Goal: Task Accomplishment & Management: Use online tool/utility

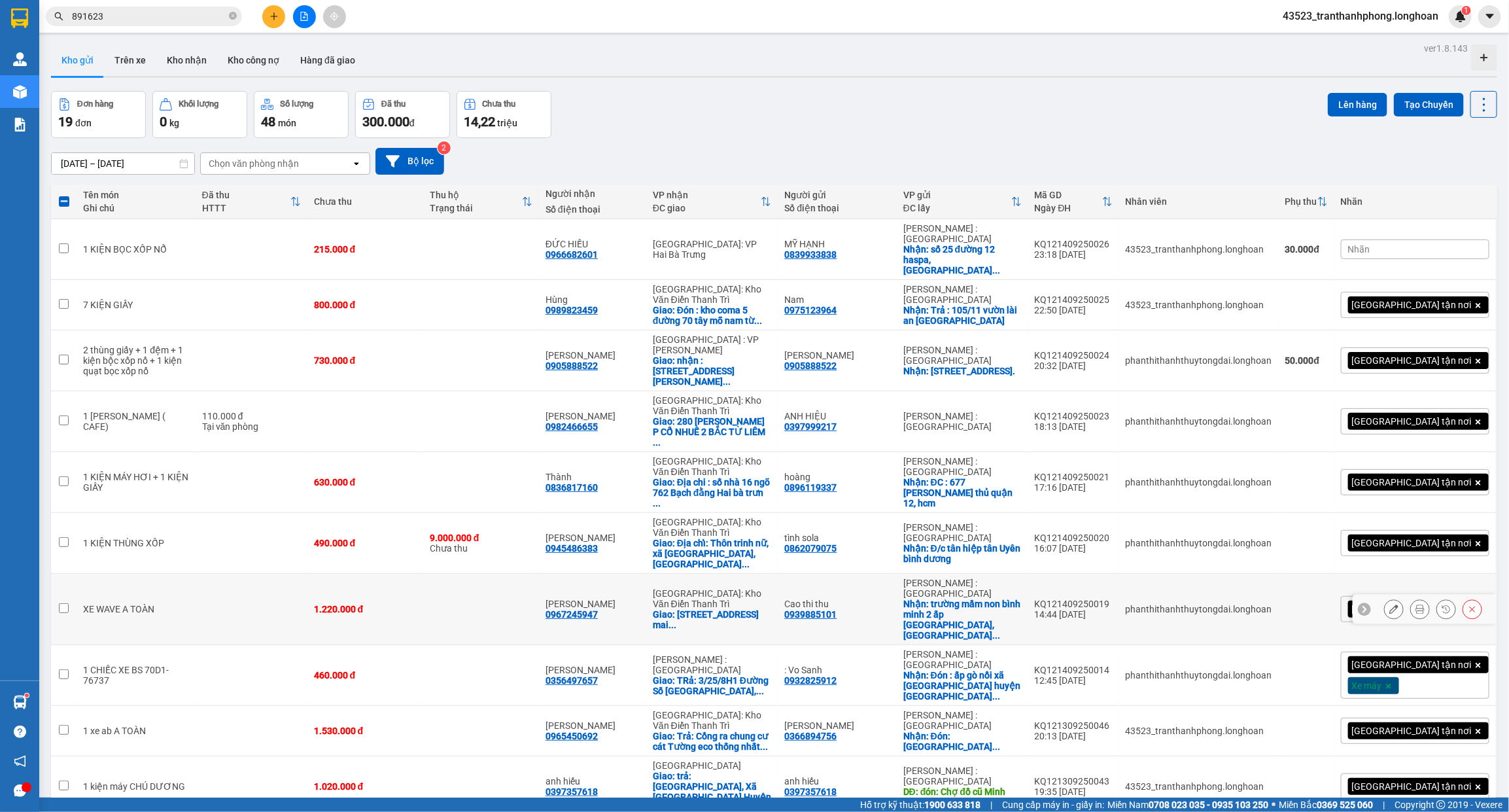
scroll to position [148, 0]
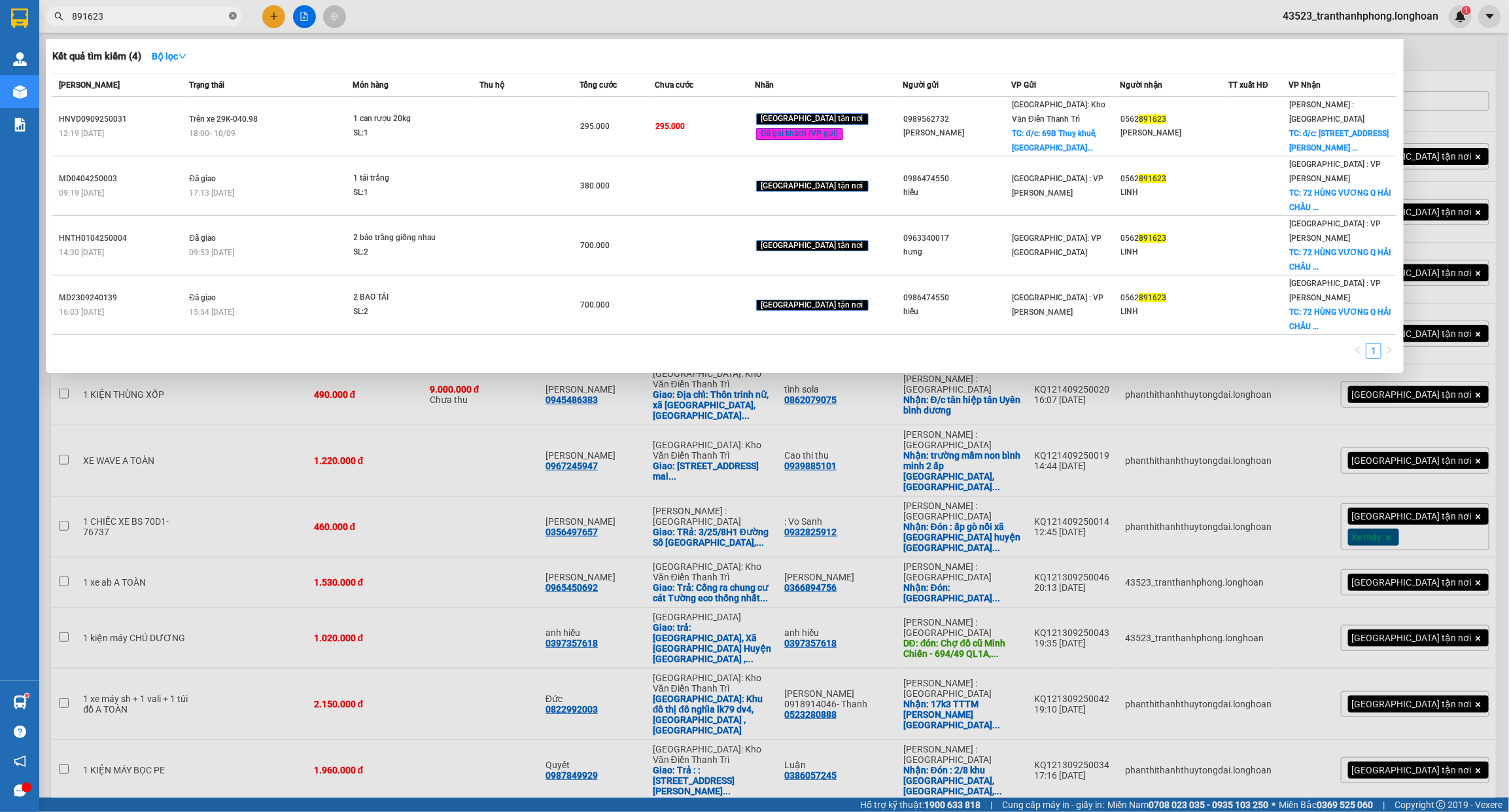
click at [232, 17] on icon "close-circle" at bounding box center [232, 15] width 8 height 8
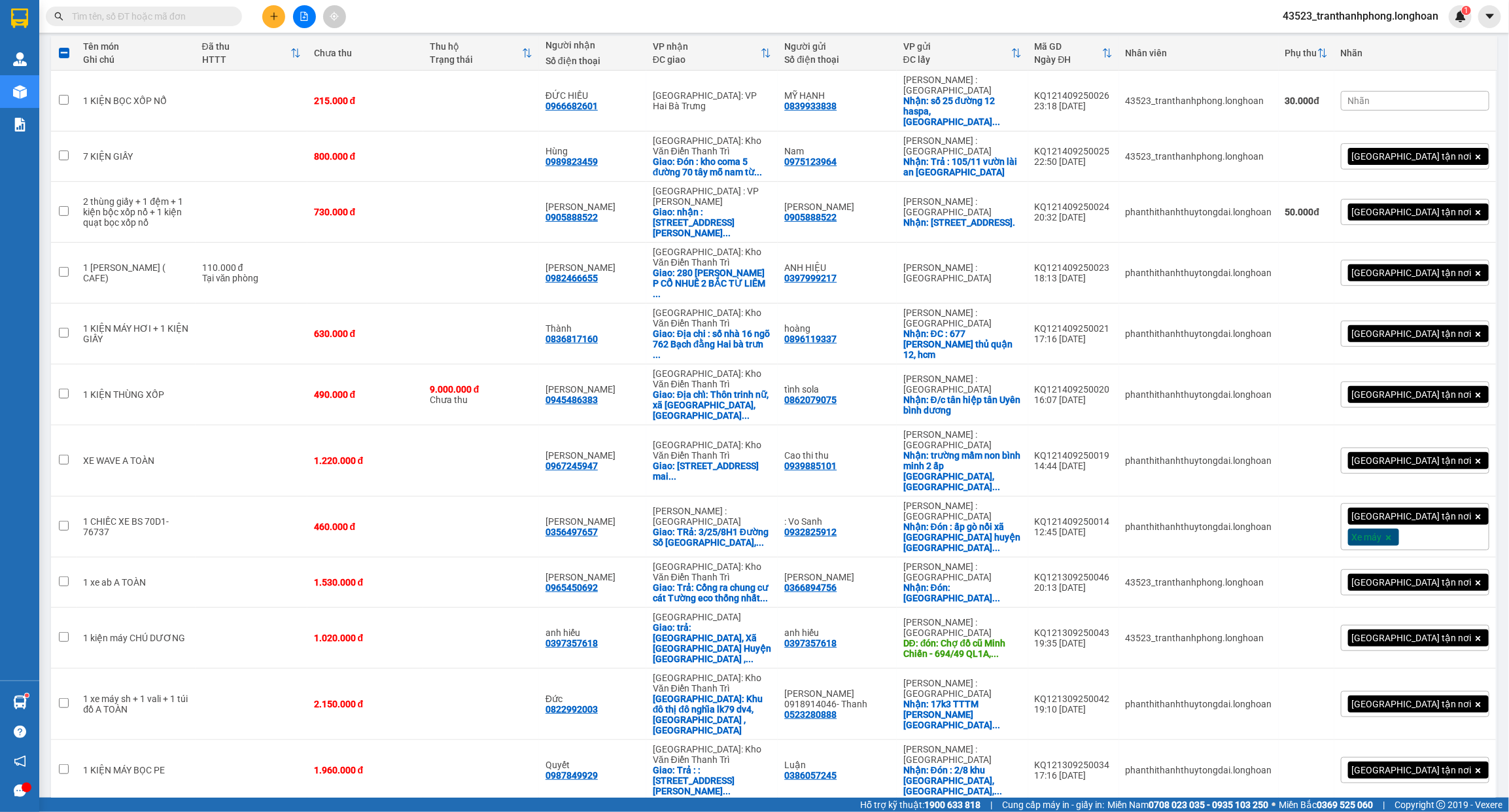
click at [142, 17] on input "text" at bounding box center [149, 16] width 154 height 15
click at [221, 16] on input "text" at bounding box center [149, 16] width 154 height 15
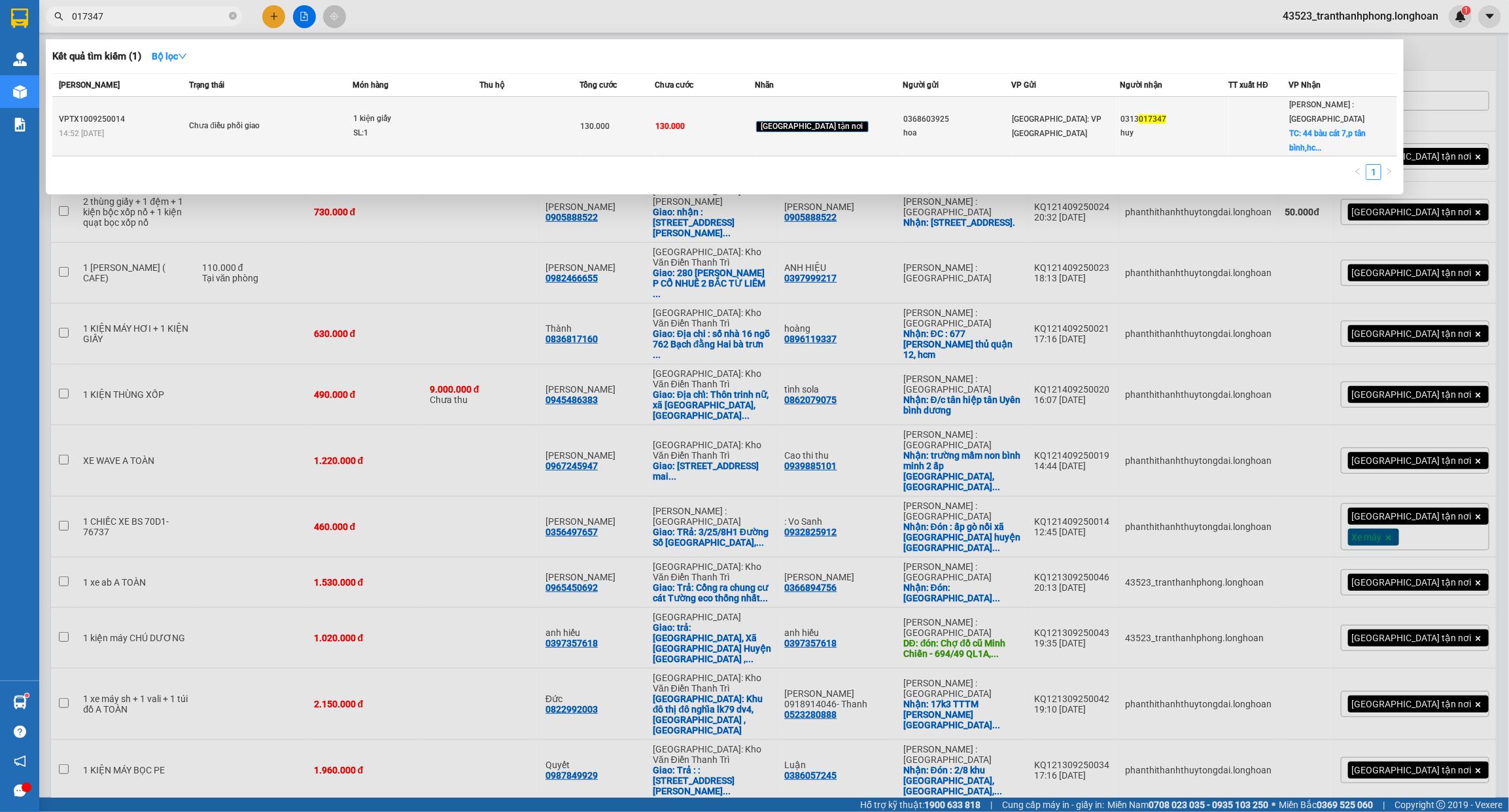
type input "017347"
click at [744, 105] on td "130.000" at bounding box center [706, 126] width 100 height 60
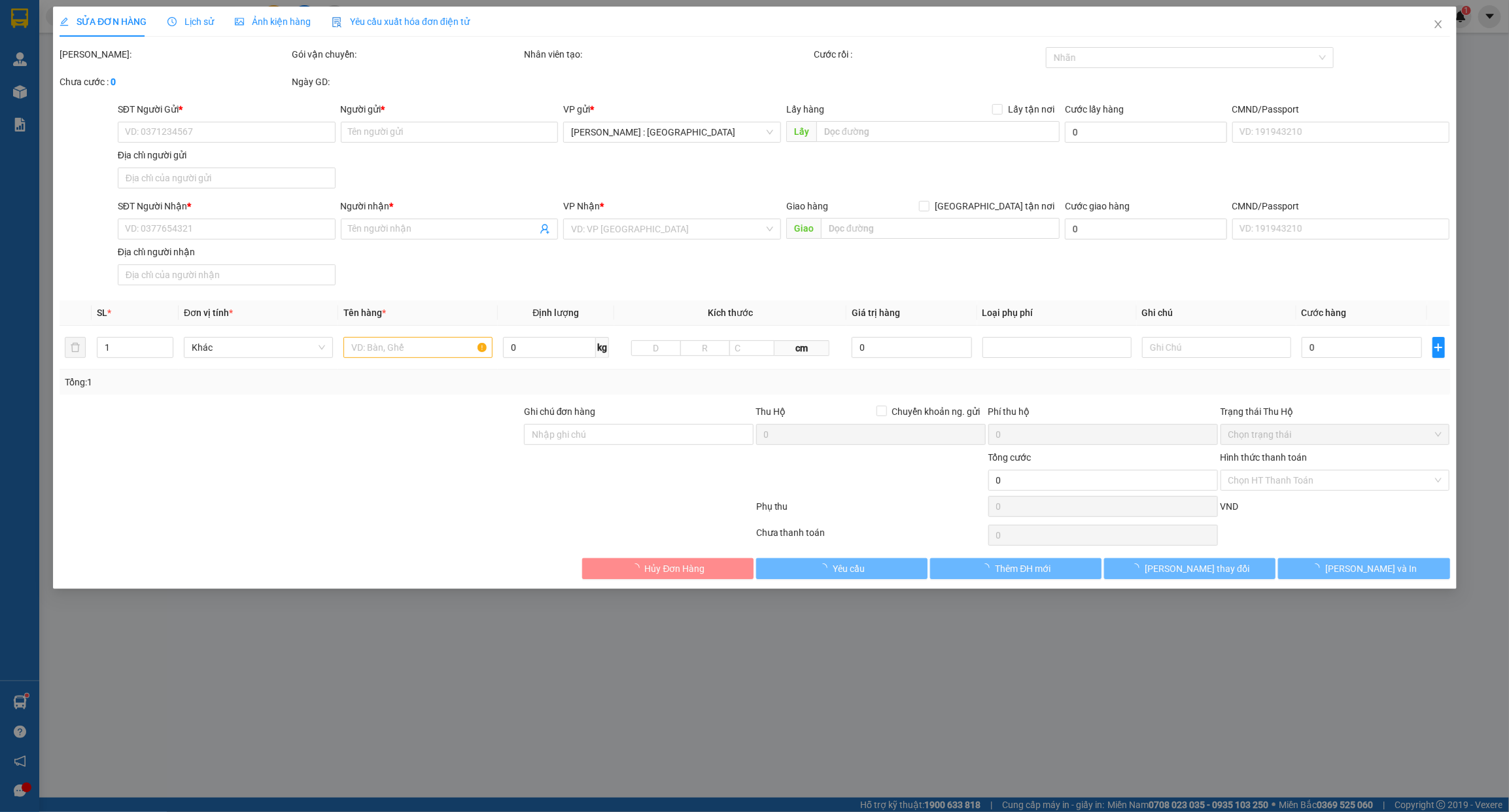
type input "0368603925"
type input "hoa"
type input "0313017347"
type input "huy"
checkbox input "true"
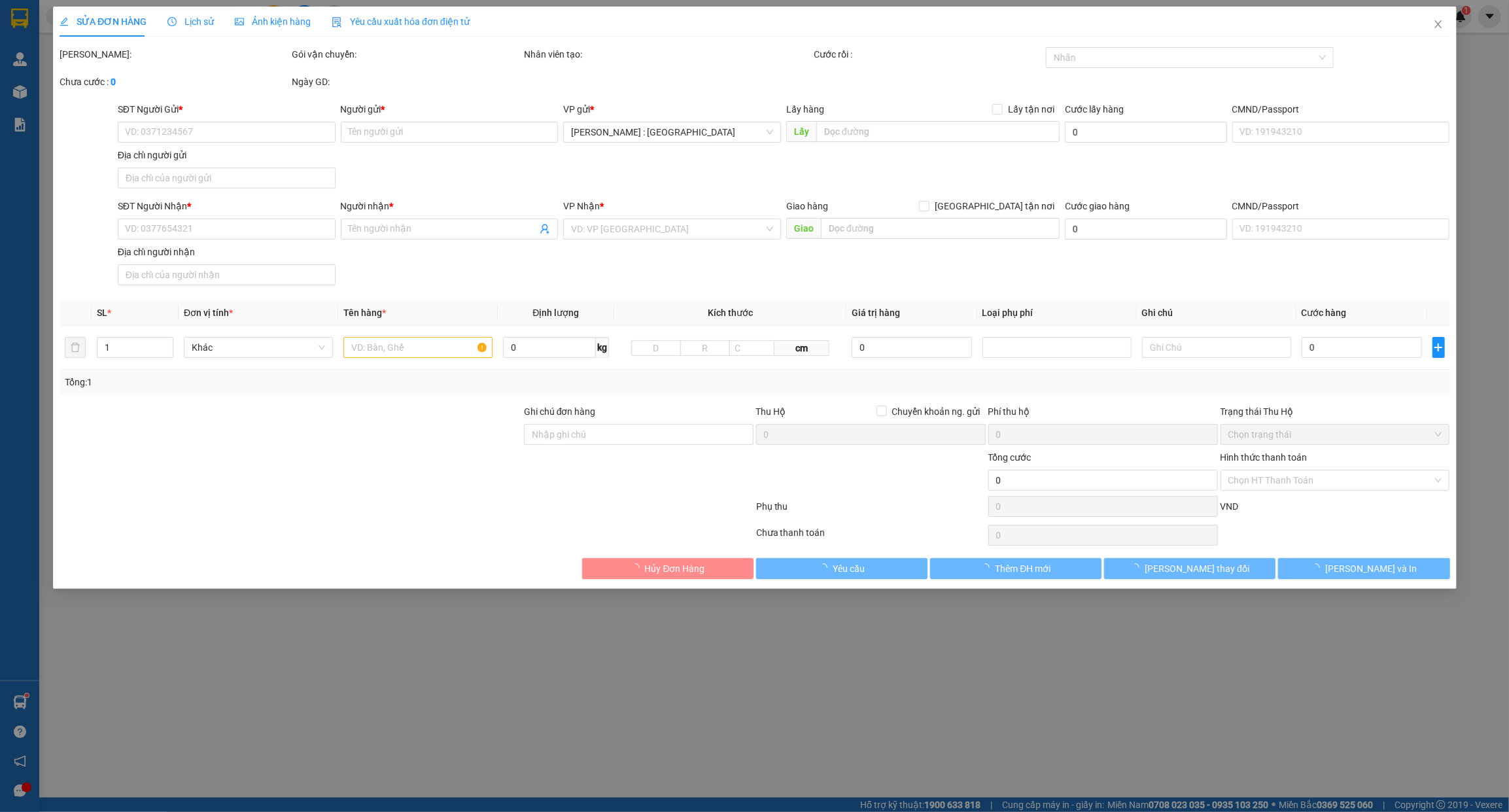
type input "44 bàu cát 7,p tân bình,hcm"
type input "130.000"
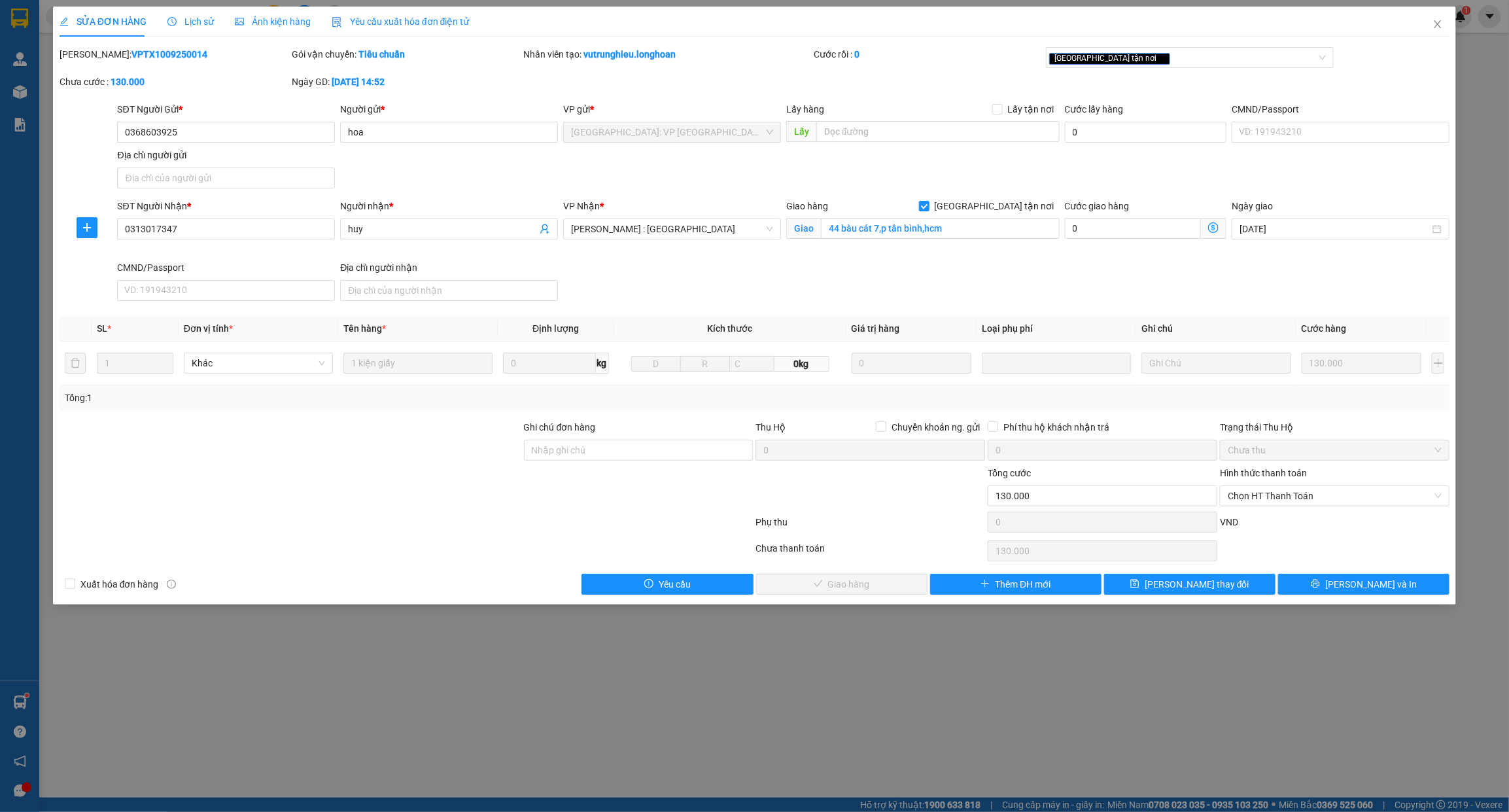
click at [168, 27] on span "Lịch sử" at bounding box center [190, 21] width 46 height 10
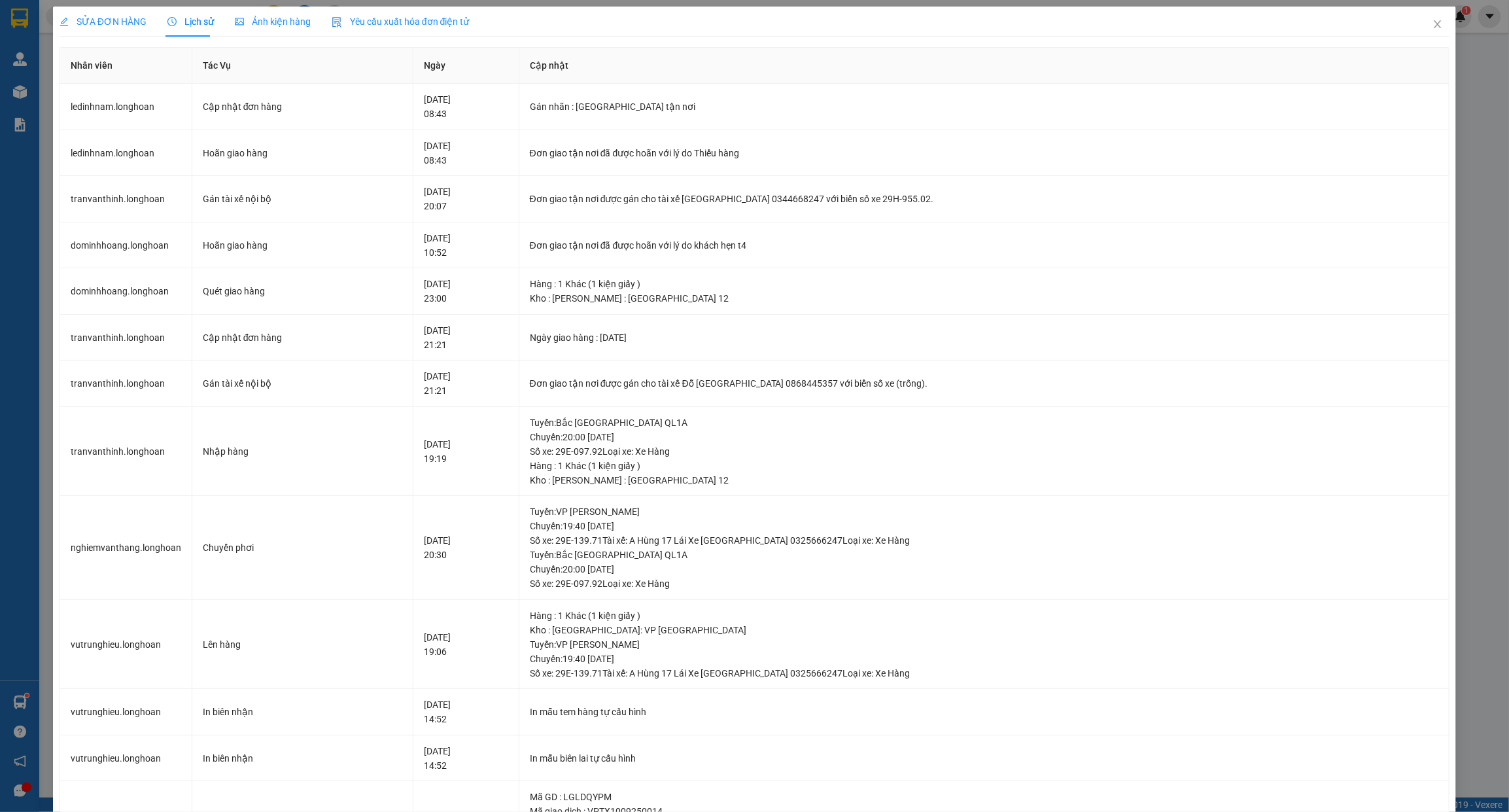
click at [102, 24] on span "SỬA ĐƠN HÀNG" at bounding box center [103, 21] width 87 height 10
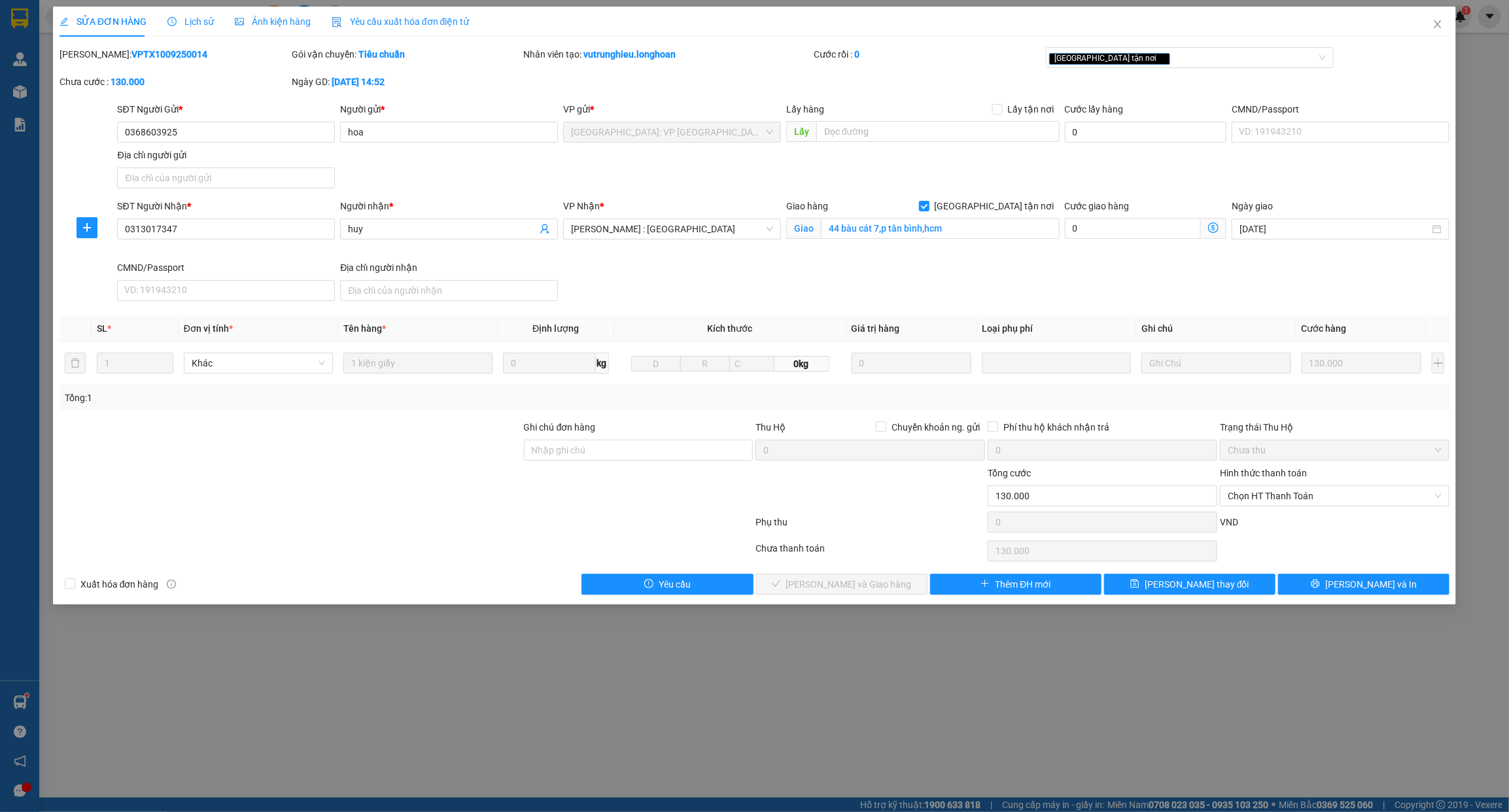
click at [153, 57] on b "VPTX1009250014" at bounding box center [169, 55] width 76 height 10
click at [153, 56] on b "VPTX1009250014" at bounding box center [169, 55] width 76 height 10
copy b "VPTX1009250014"
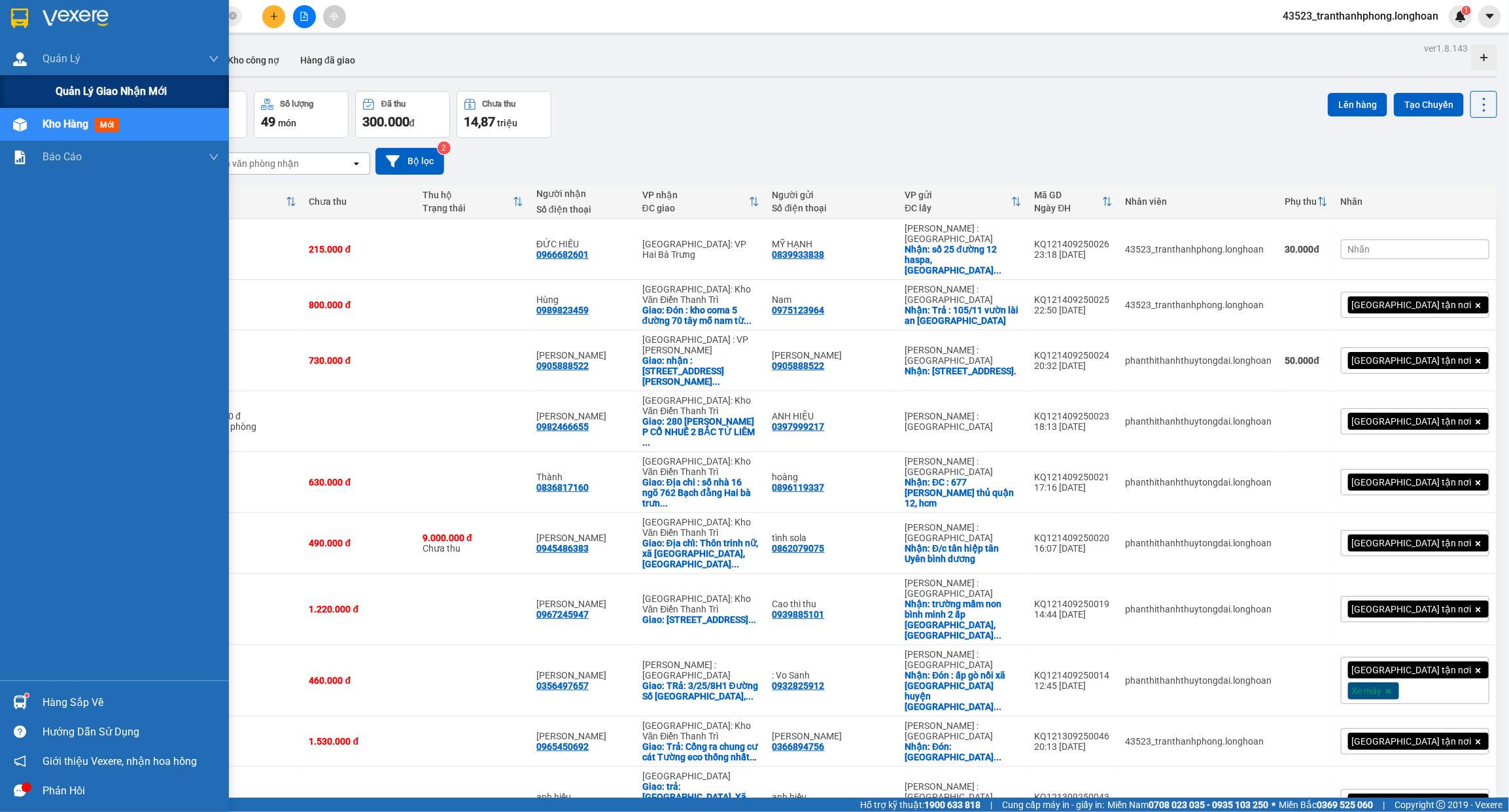
click at [109, 95] on span "Quản lý giao nhận mới" at bounding box center [111, 91] width 111 height 16
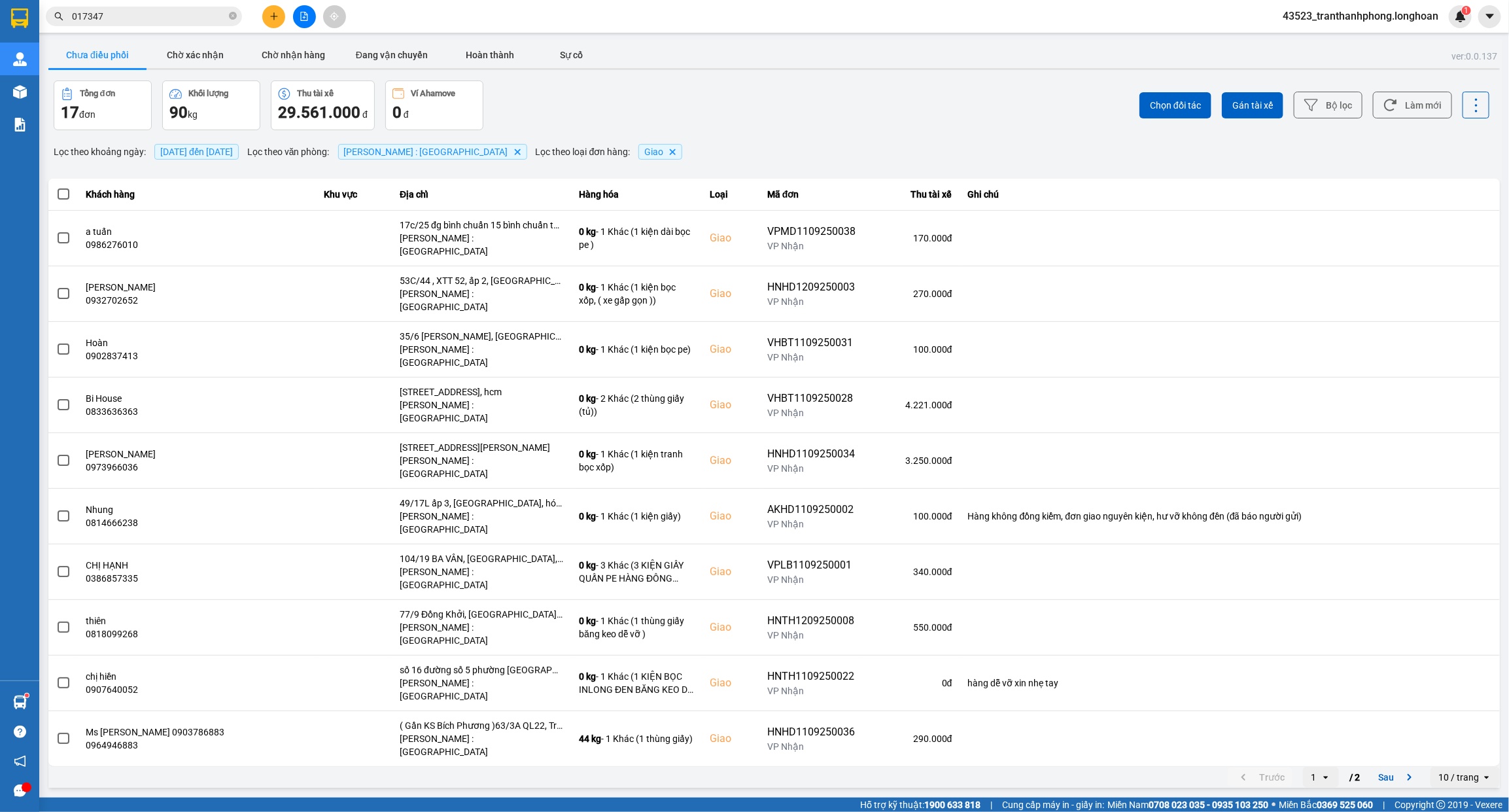
drag, startPoint x: 282, startPoint y: 48, endPoint x: 312, endPoint y: 100, distance: 60.0
click at [282, 50] on button "Chờ nhận hàng" at bounding box center [294, 55] width 98 height 26
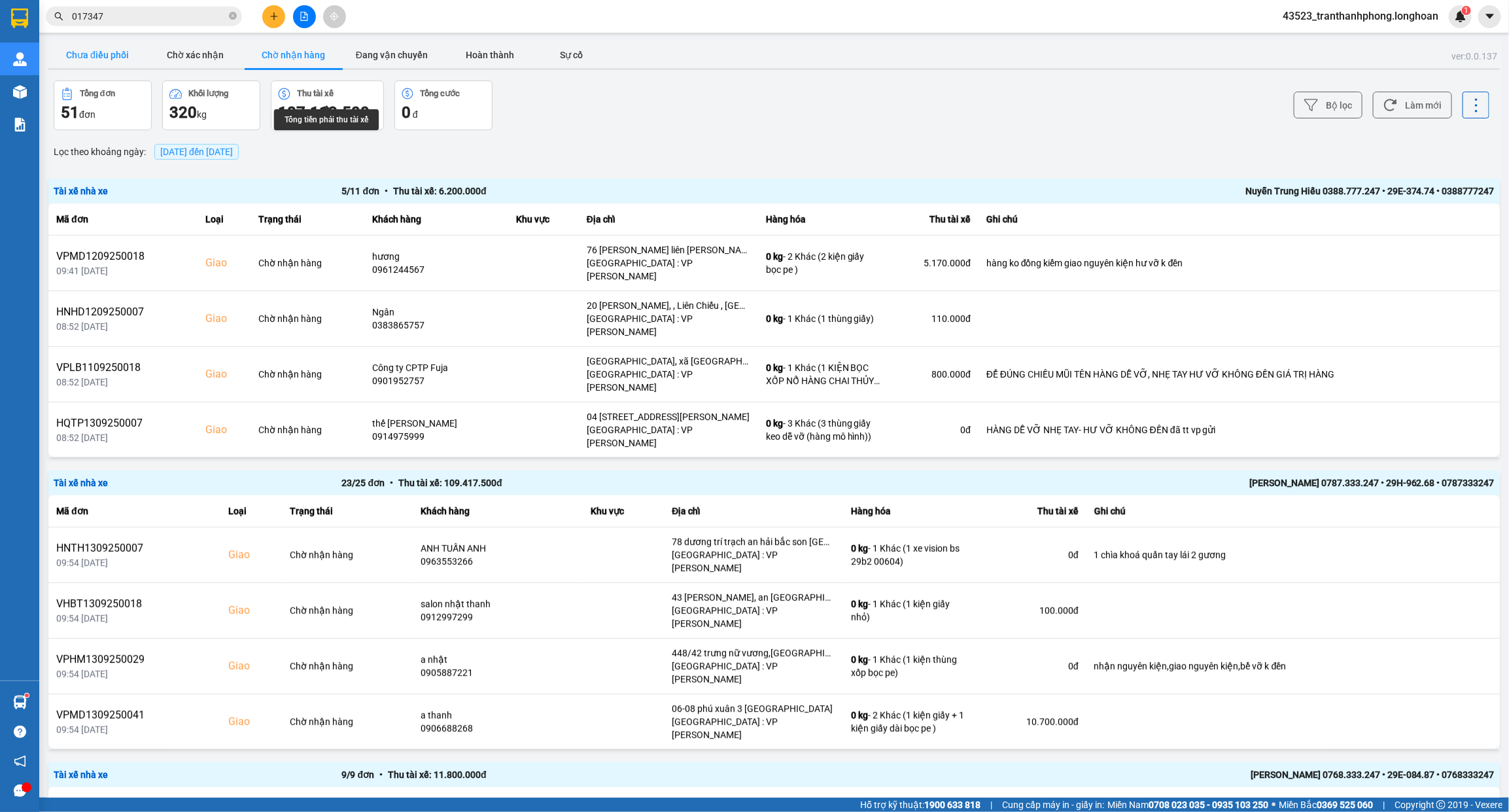
click at [86, 49] on button "Chưa điều phối" at bounding box center [97, 55] width 98 height 26
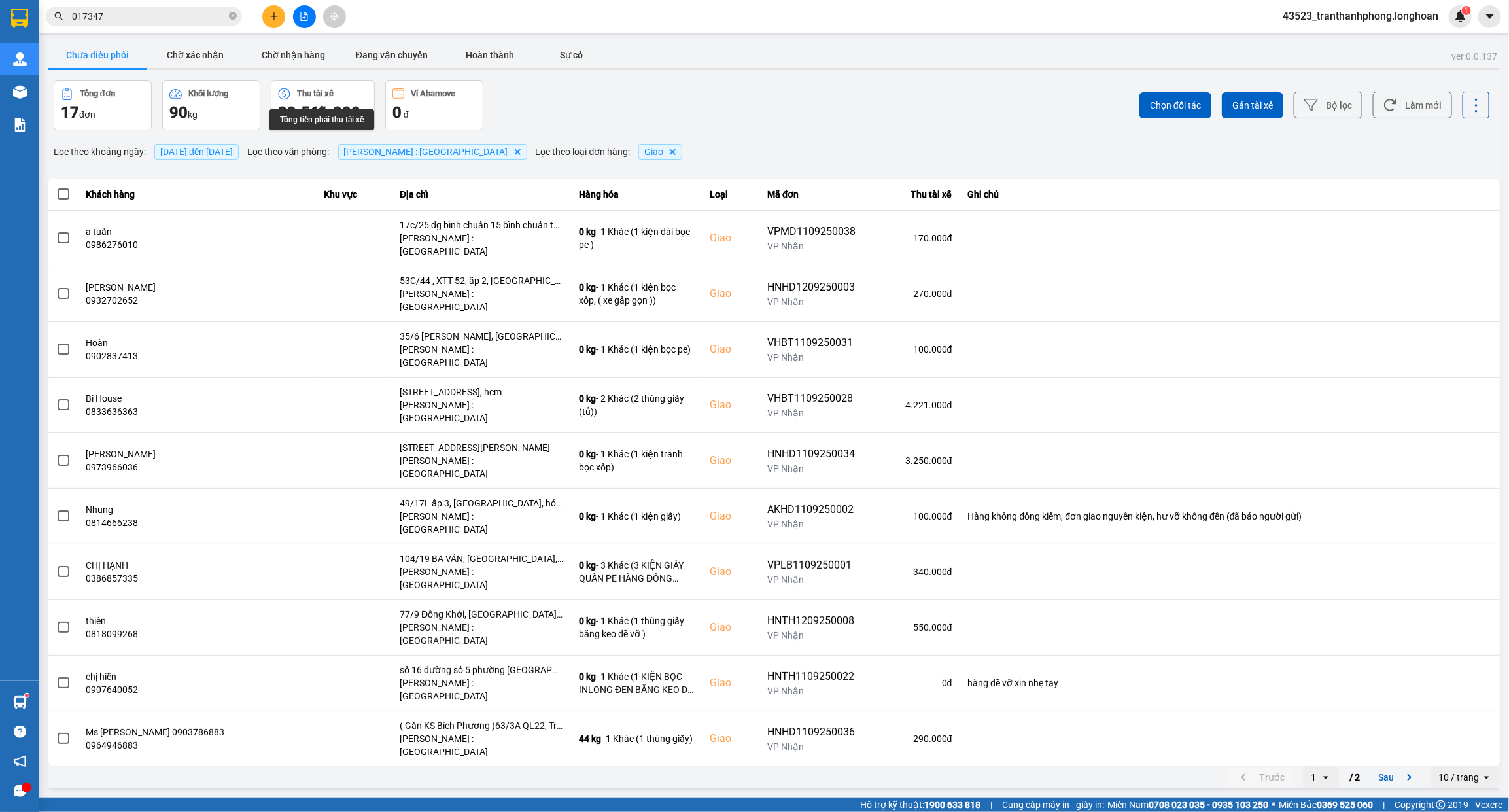
click at [211, 150] on span "[DATE] đến [DATE]" at bounding box center [196, 152] width 72 height 10
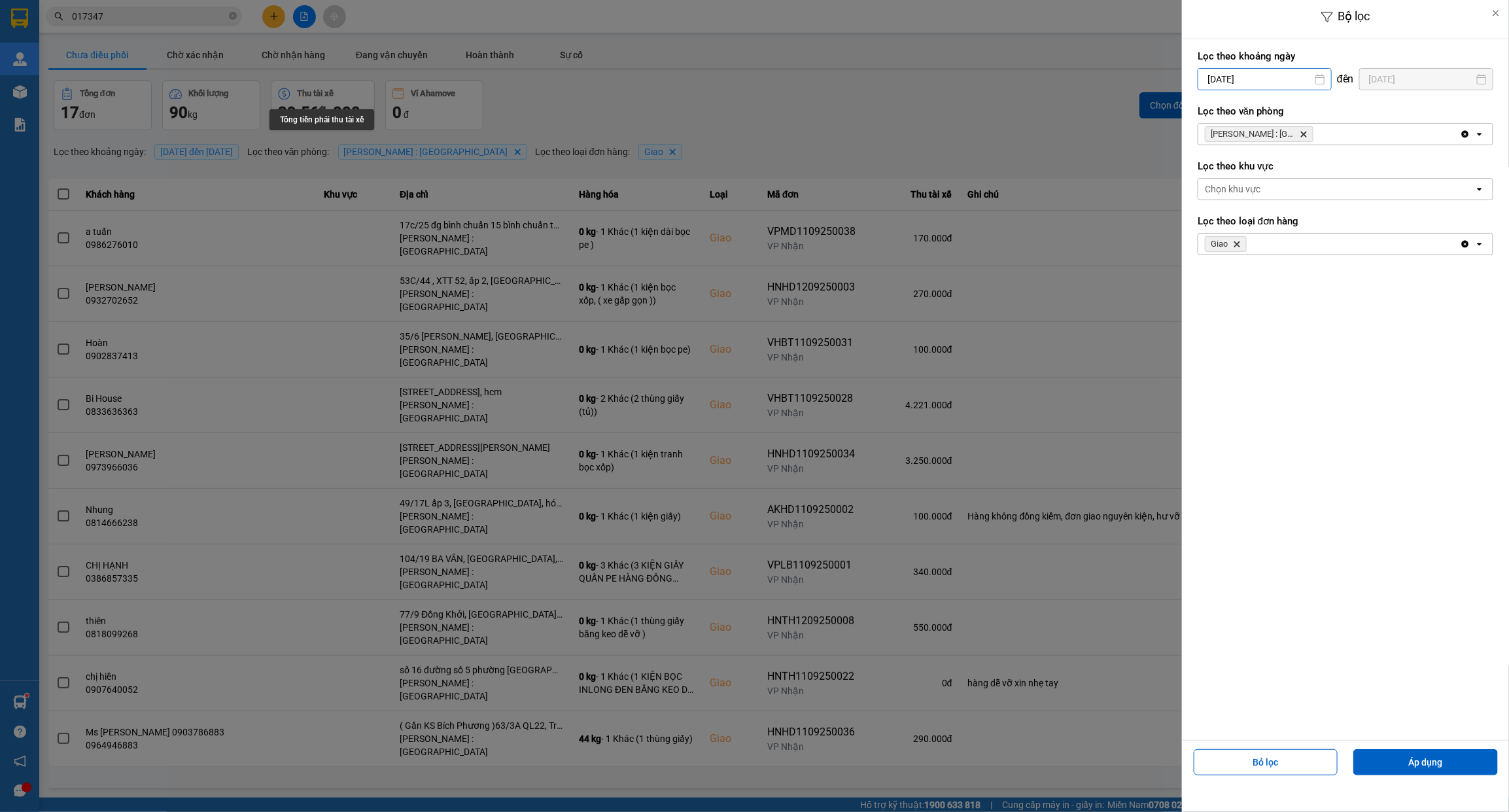
click at [1279, 79] on input "[DATE]" at bounding box center [1265, 79] width 133 height 21
click at [1201, 111] on icon "Previous month." at bounding box center [1204, 111] width 8 height 7
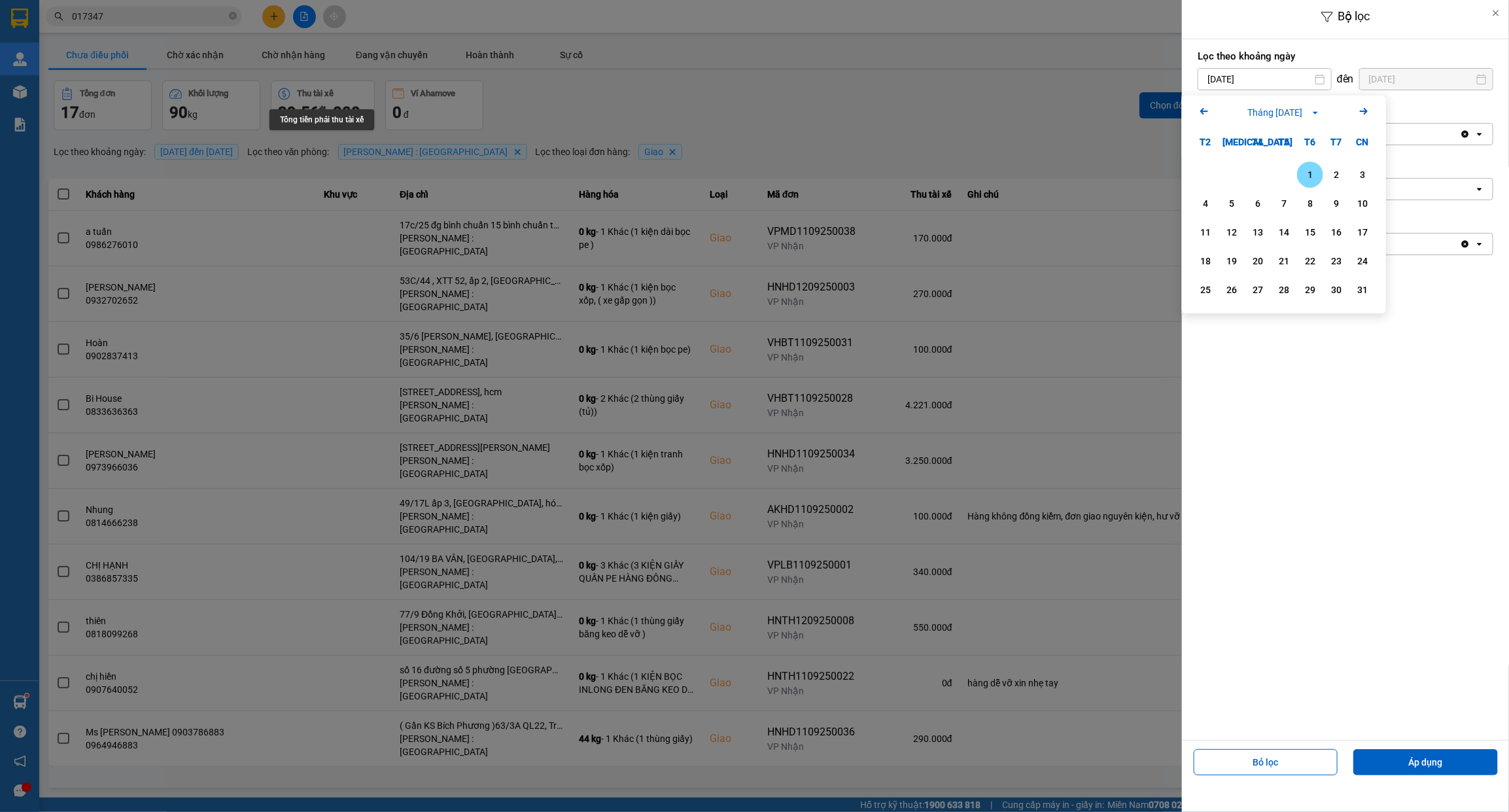
click at [1312, 171] on div "1" at bounding box center [1310, 174] width 18 height 15
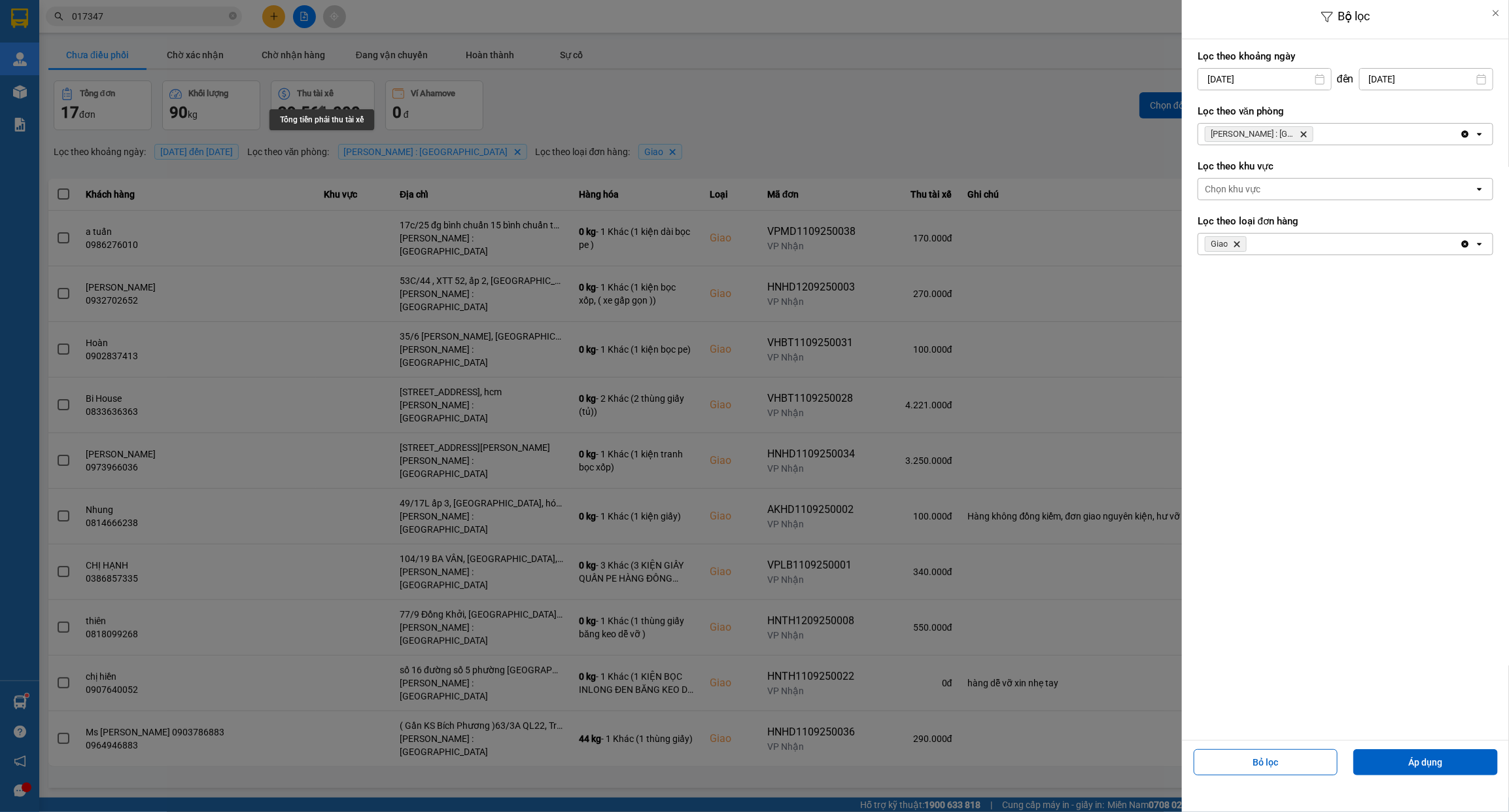
type input "[DATE]"
click at [1451, 754] on button "Áp dụng" at bounding box center [1426, 762] width 145 height 26
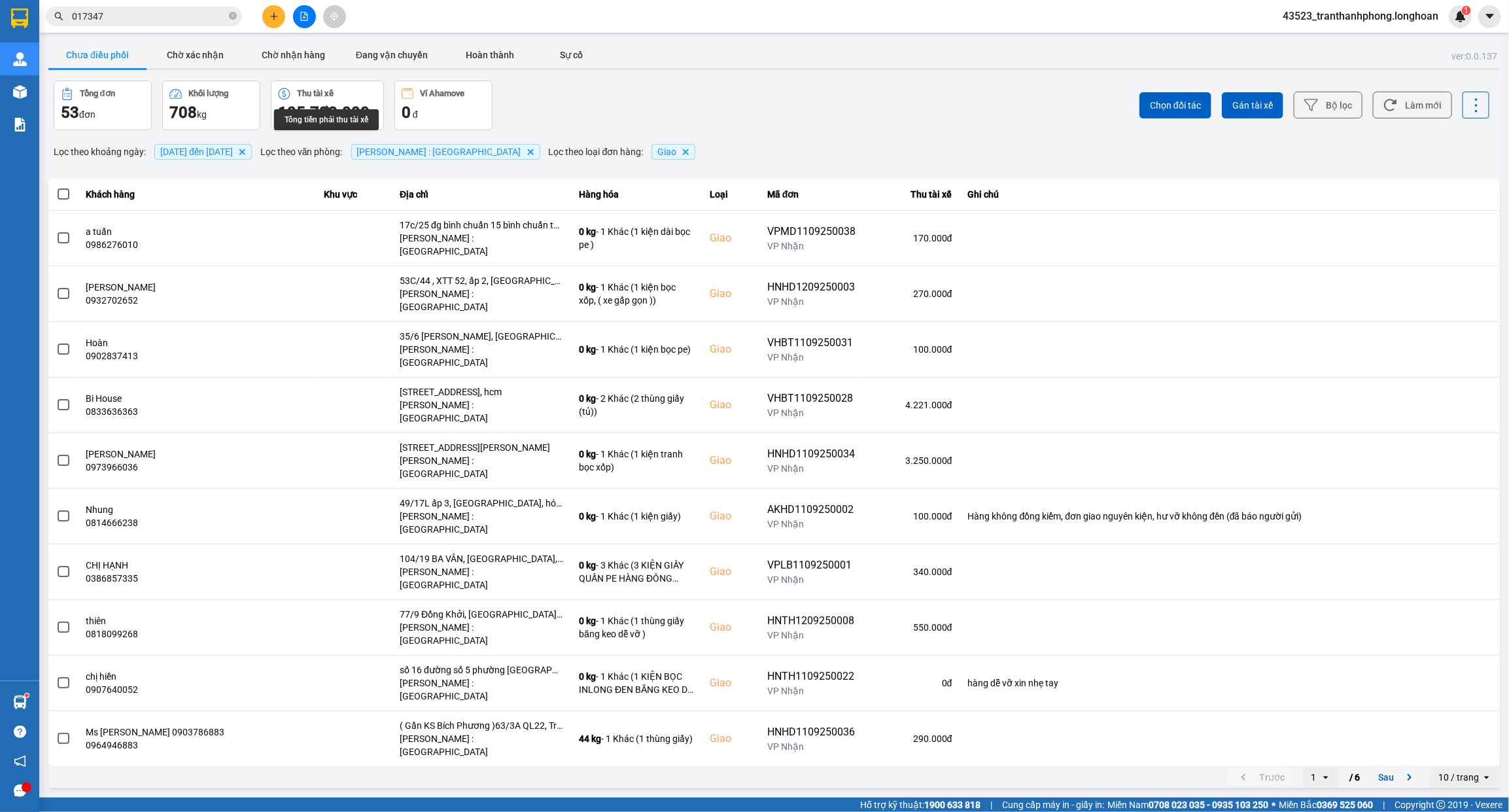
click at [1472, 771] on div "10 / trang" at bounding box center [1459, 777] width 41 height 13
click at [1457, 646] on div "100 / trang" at bounding box center [1465, 647] width 48 height 13
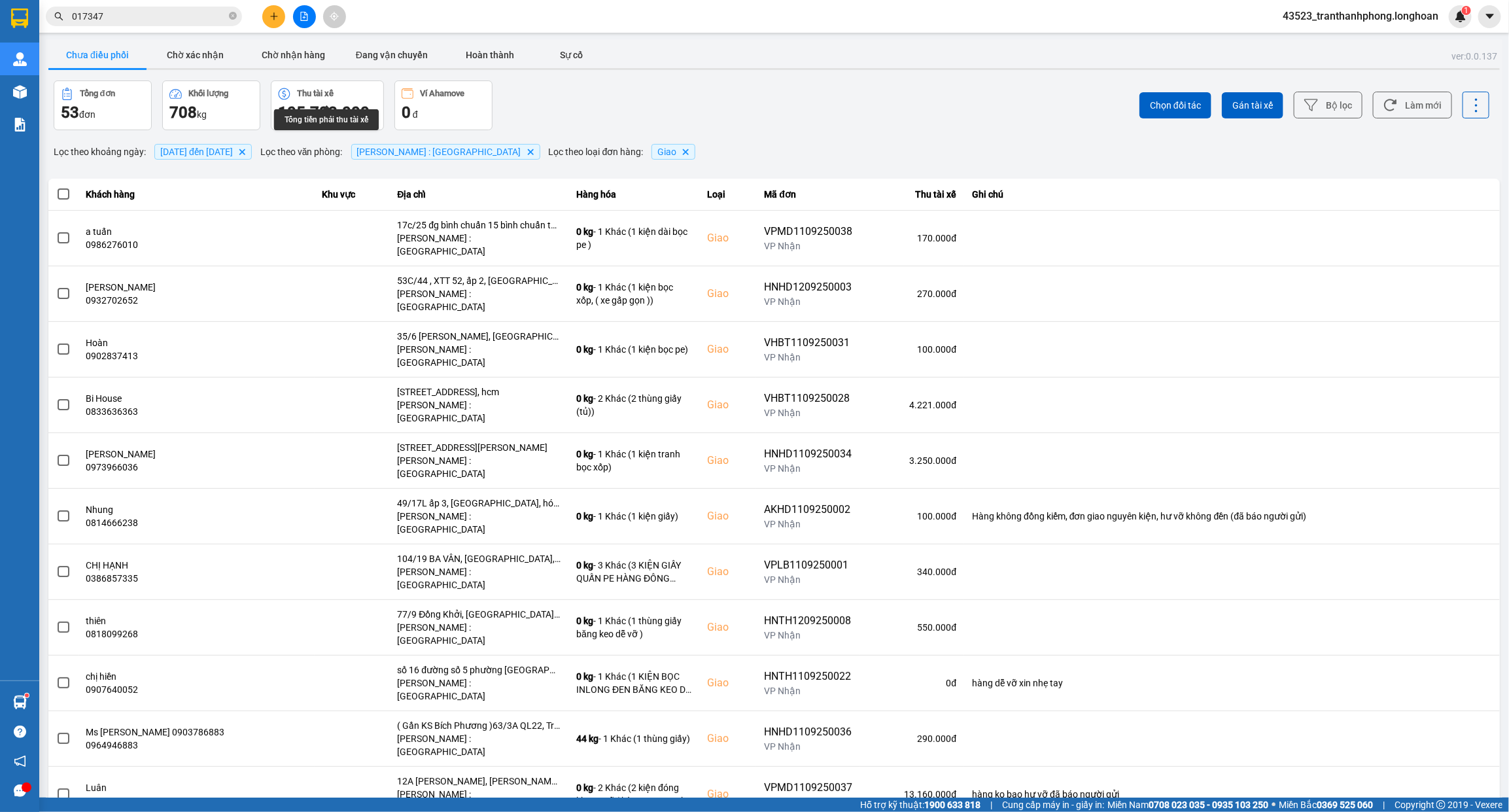
scroll to position [1004, 0]
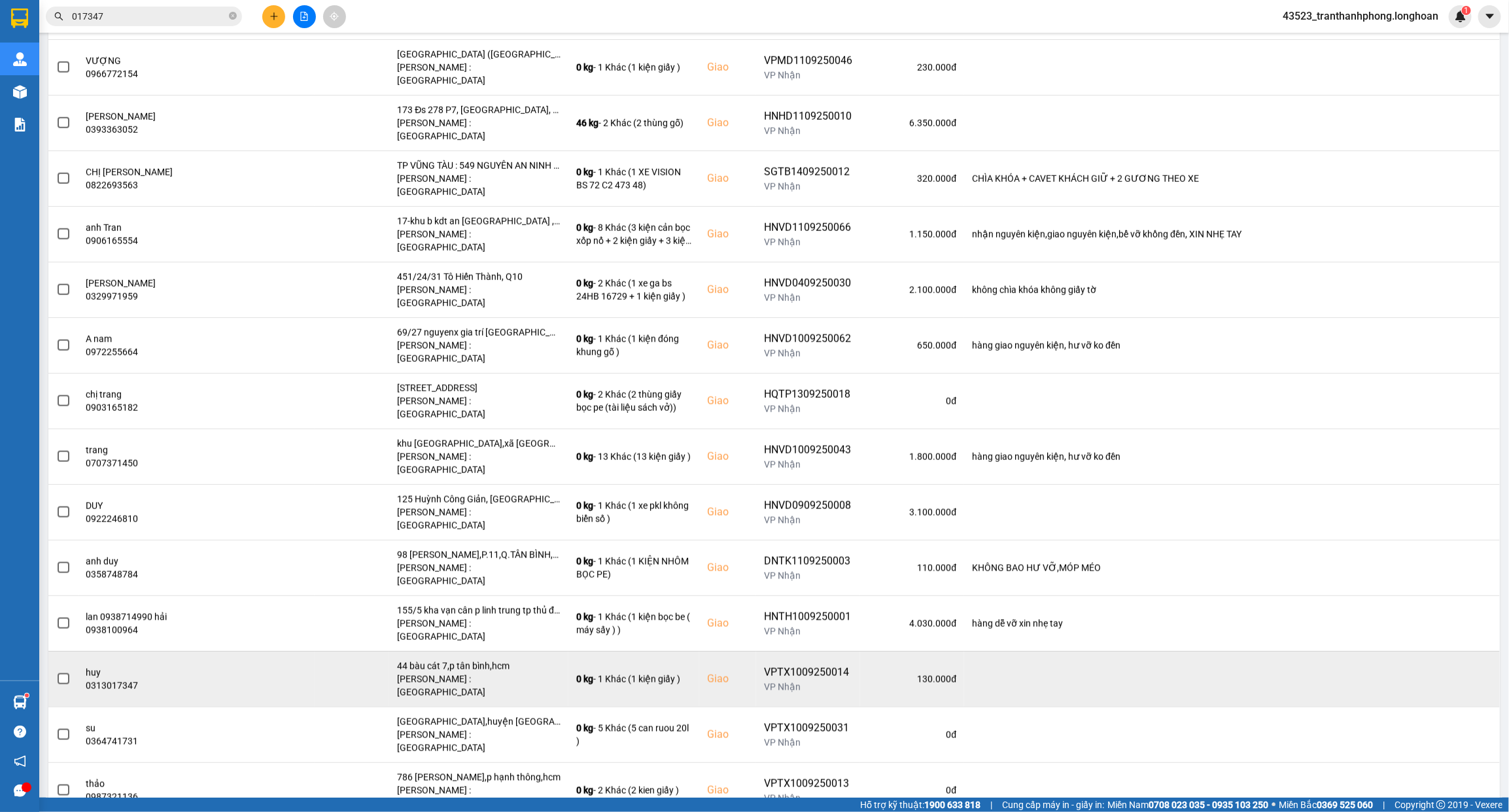
click at [66, 673] on span at bounding box center [63, 679] width 12 height 12
click at [56, 672] on input "checkbox" at bounding box center [56, 672] width 0 height 0
click at [1445, 675] on icon at bounding box center [1449, 679] width 9 height 7
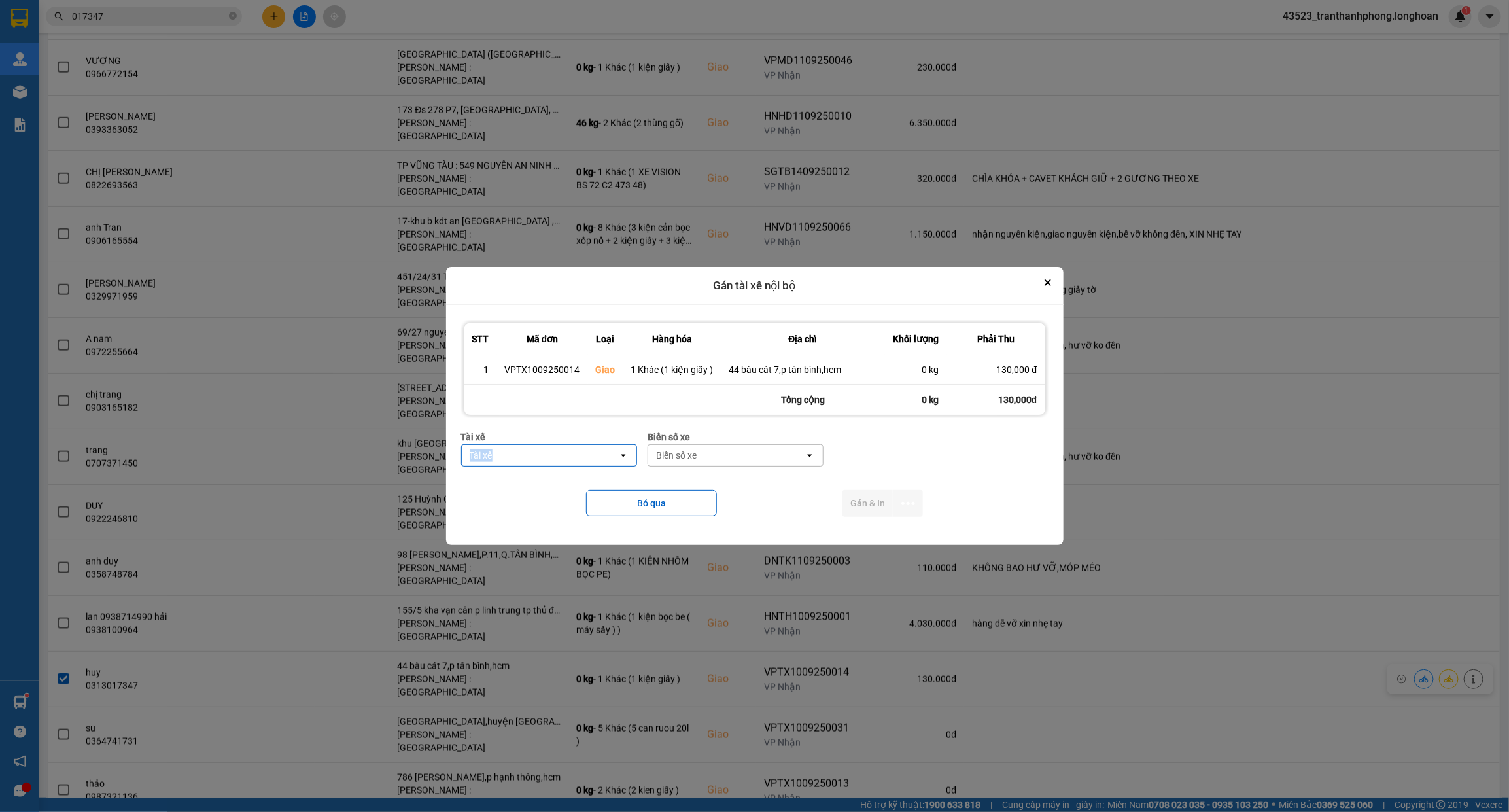
click at [516, 443] on div "Tài xế Tài xế open" at bounding box center [549, 454] width 176 height 47
click at [602, 457] on div "Tài xế" at bounding box center [540, 455] width 156 height 21
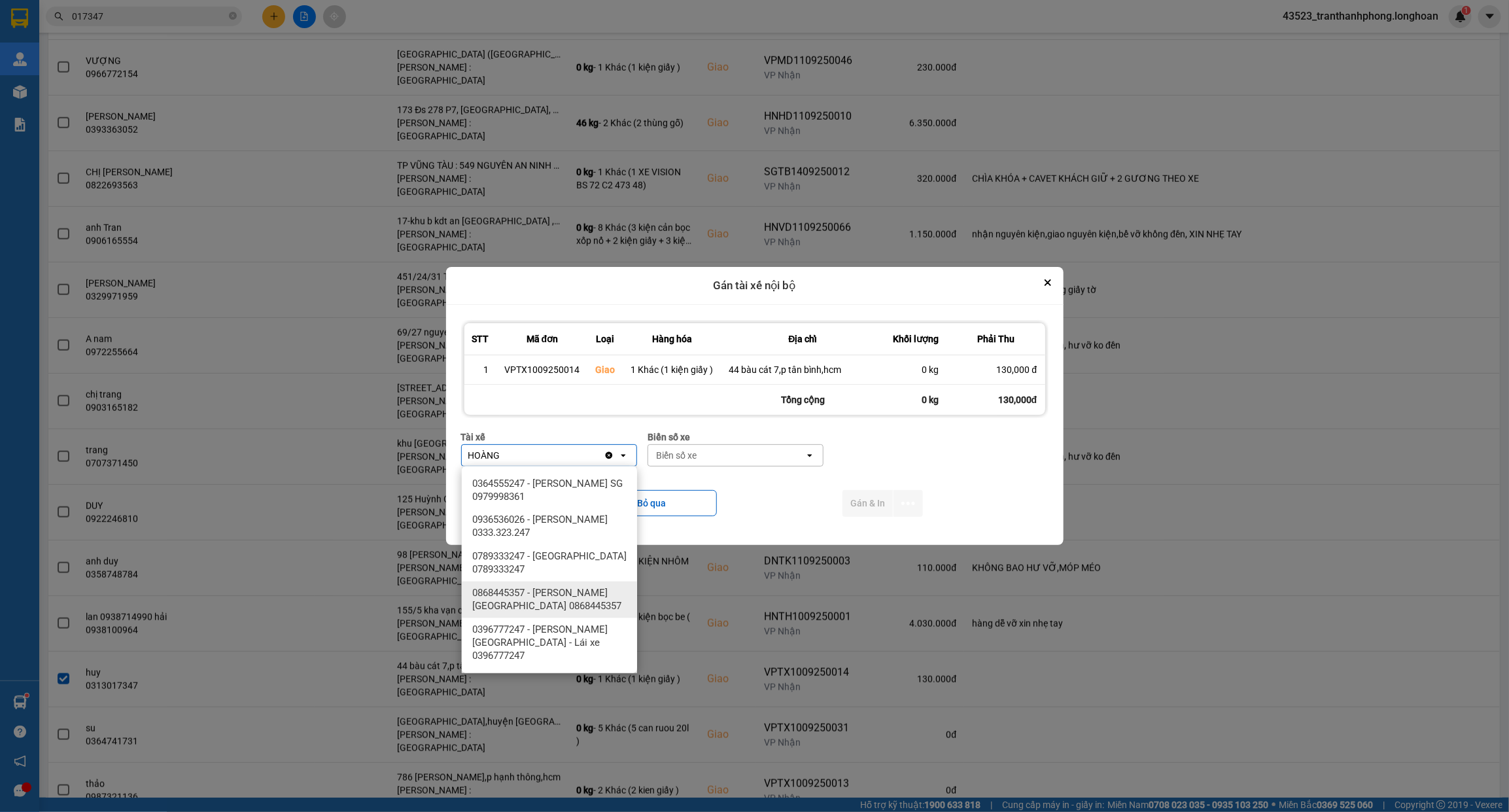
type input "HOÀNG"
click at [586, 594] on span "0868445357 - [PERSON_NAME][GEOGRAPHIC_DATA] 0868445357" at bounding box center [552, 600] width 159 height 26
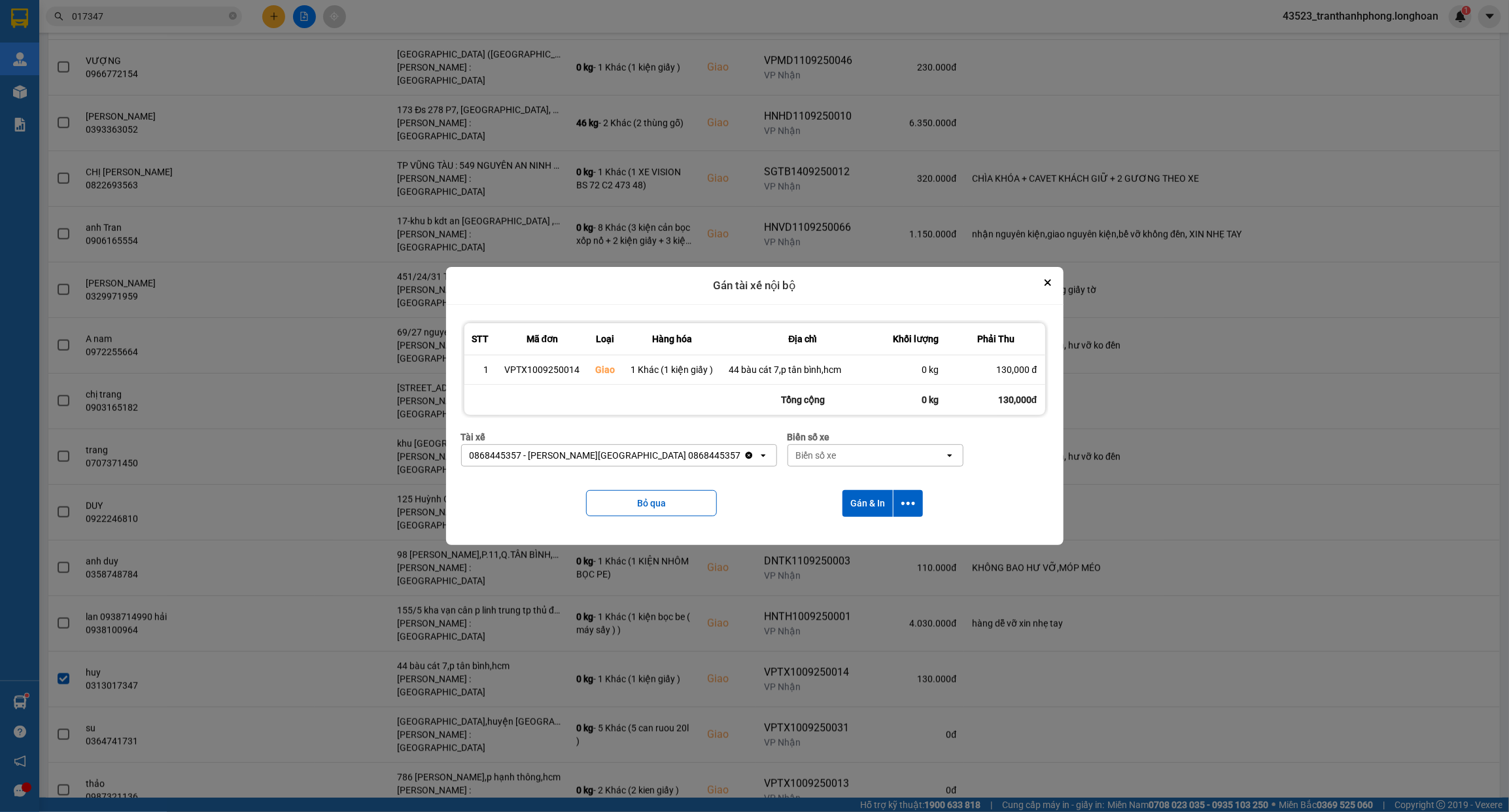
click at [788, 459] on div "Biển số xe" at bounding box center [867, 455] width 156 height 21
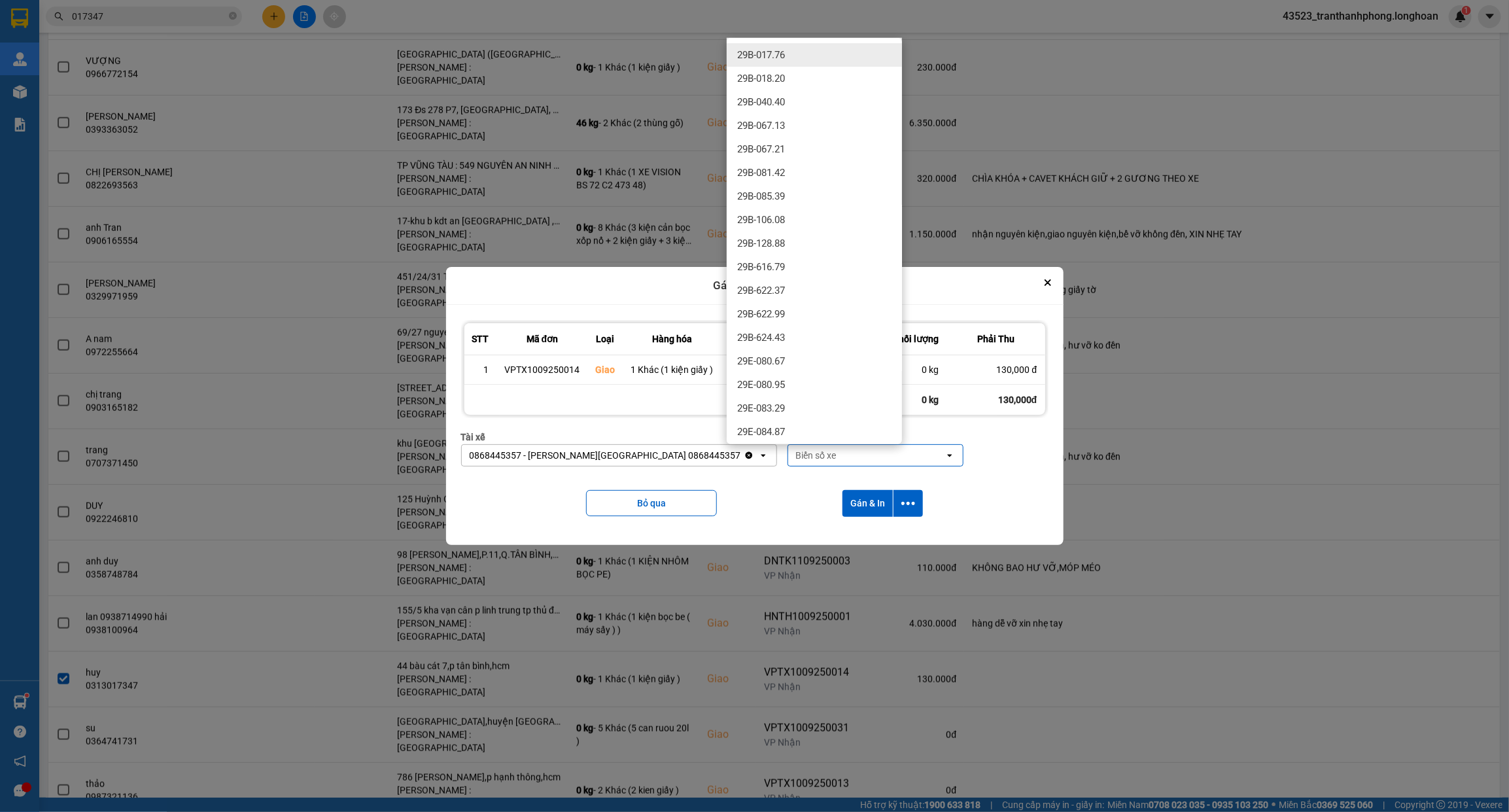
click at [788, 458] on div "Biển số xe" at bounding box center [867, 455] width 156 height 21
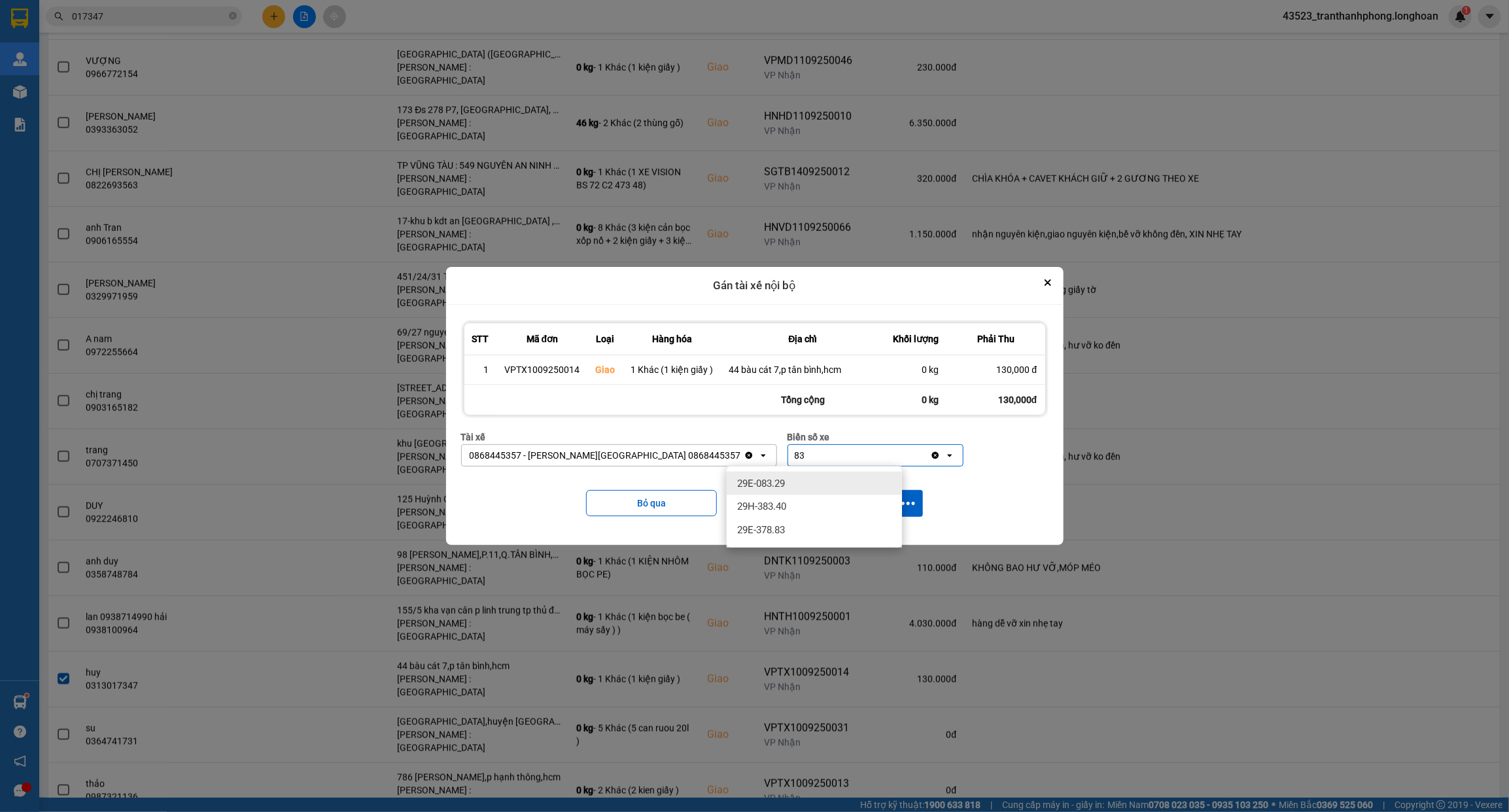
type input "83"
click at [797, 452] on div "Biển số xe" at bounding box center [867, 455] width 156 height 21
type input "2"
type input "220.84"
click at [941, 459] on div "Tài xế 0868445357 - [PERSON_NAME][GEOGRAPHIC_DATA] 0868445357 Clear value open …" at bounding box center [754, 454] width 588 height 47
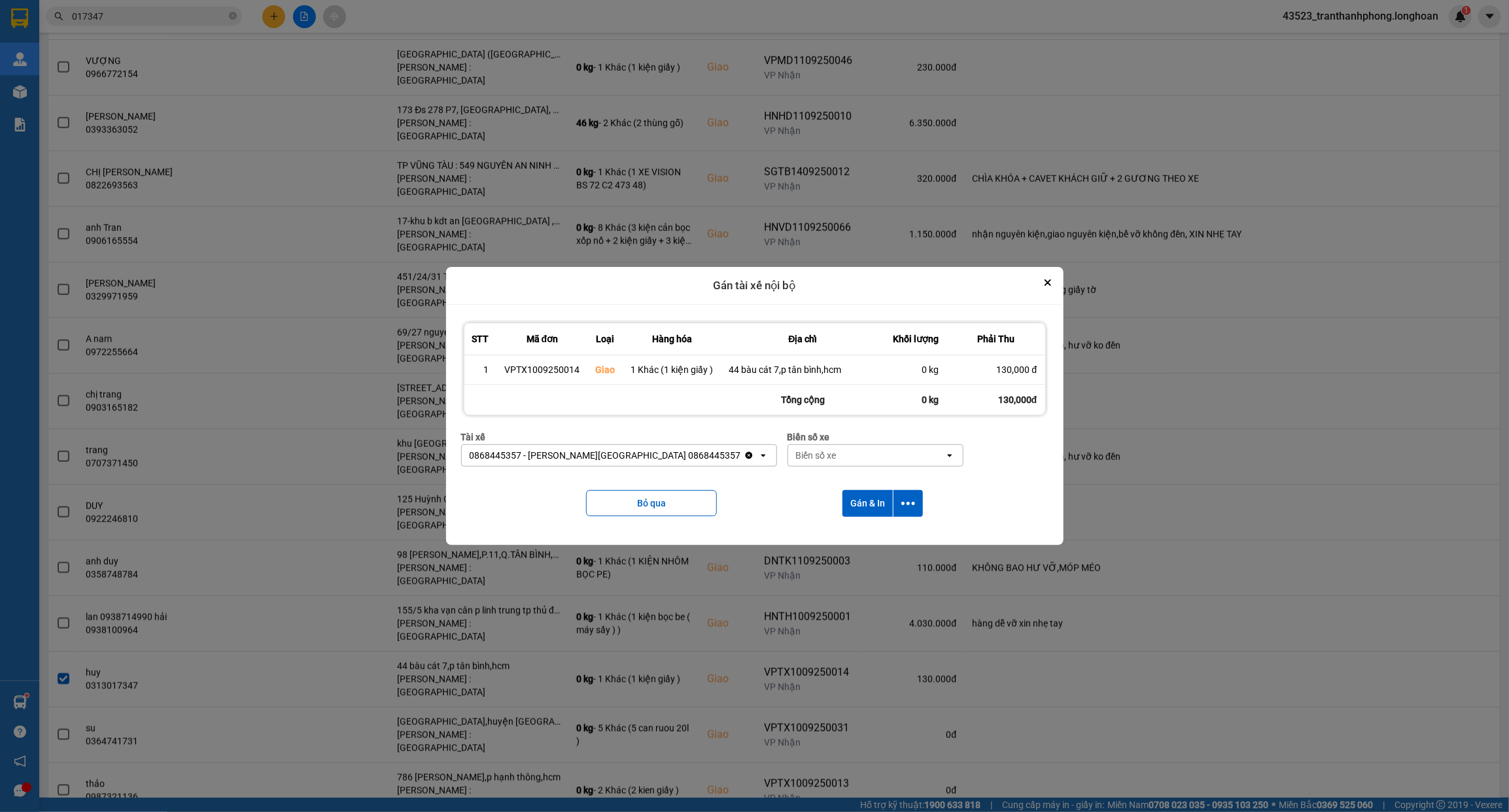
click at [788, 455] on div "Biển số xe" at bounding box center [867, 455] width 156 height 21
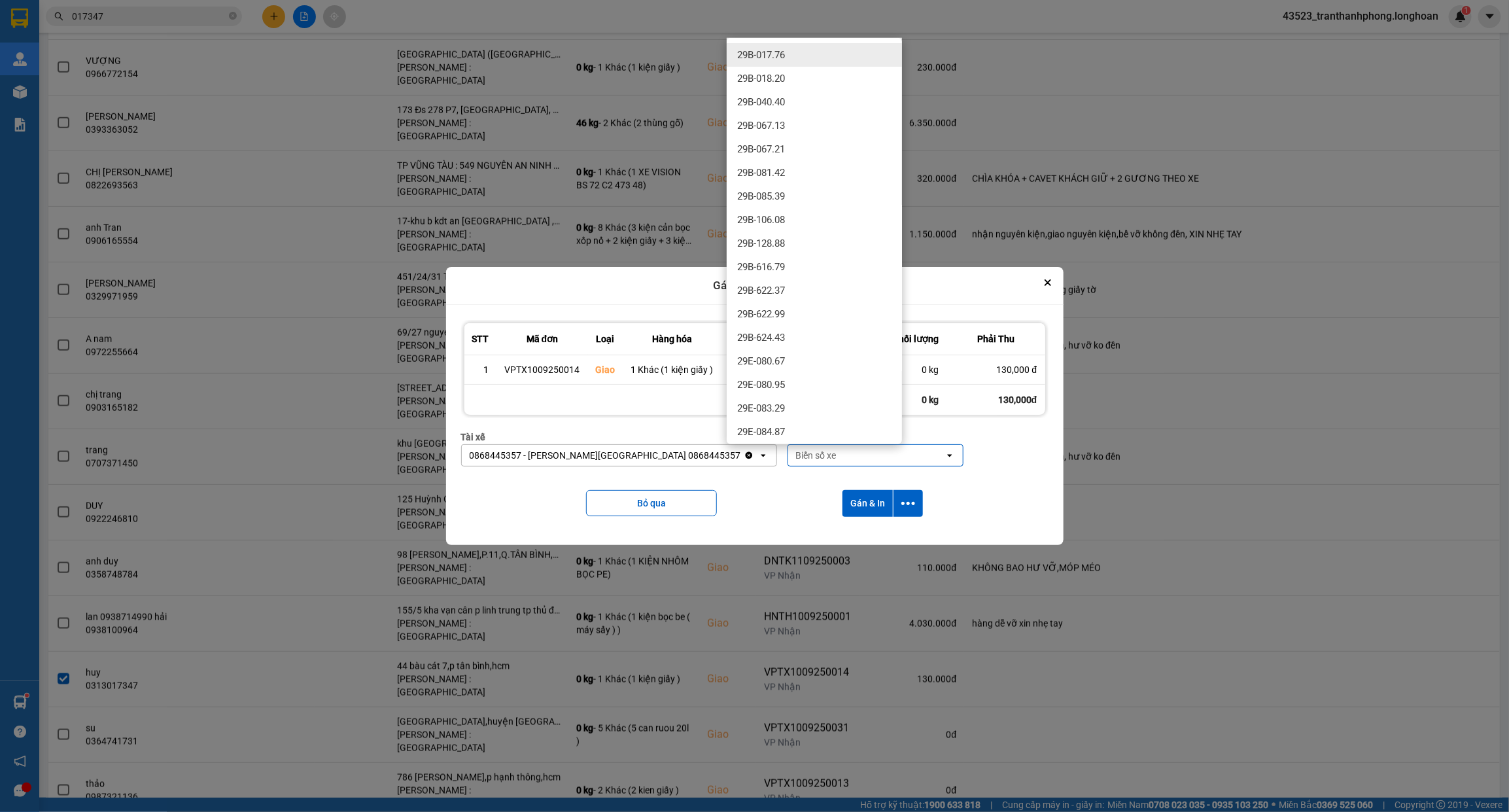
click at [790, 515] on div "Bỏ qua Gán & In" at bounding box center [754, 504] width 588 height 53
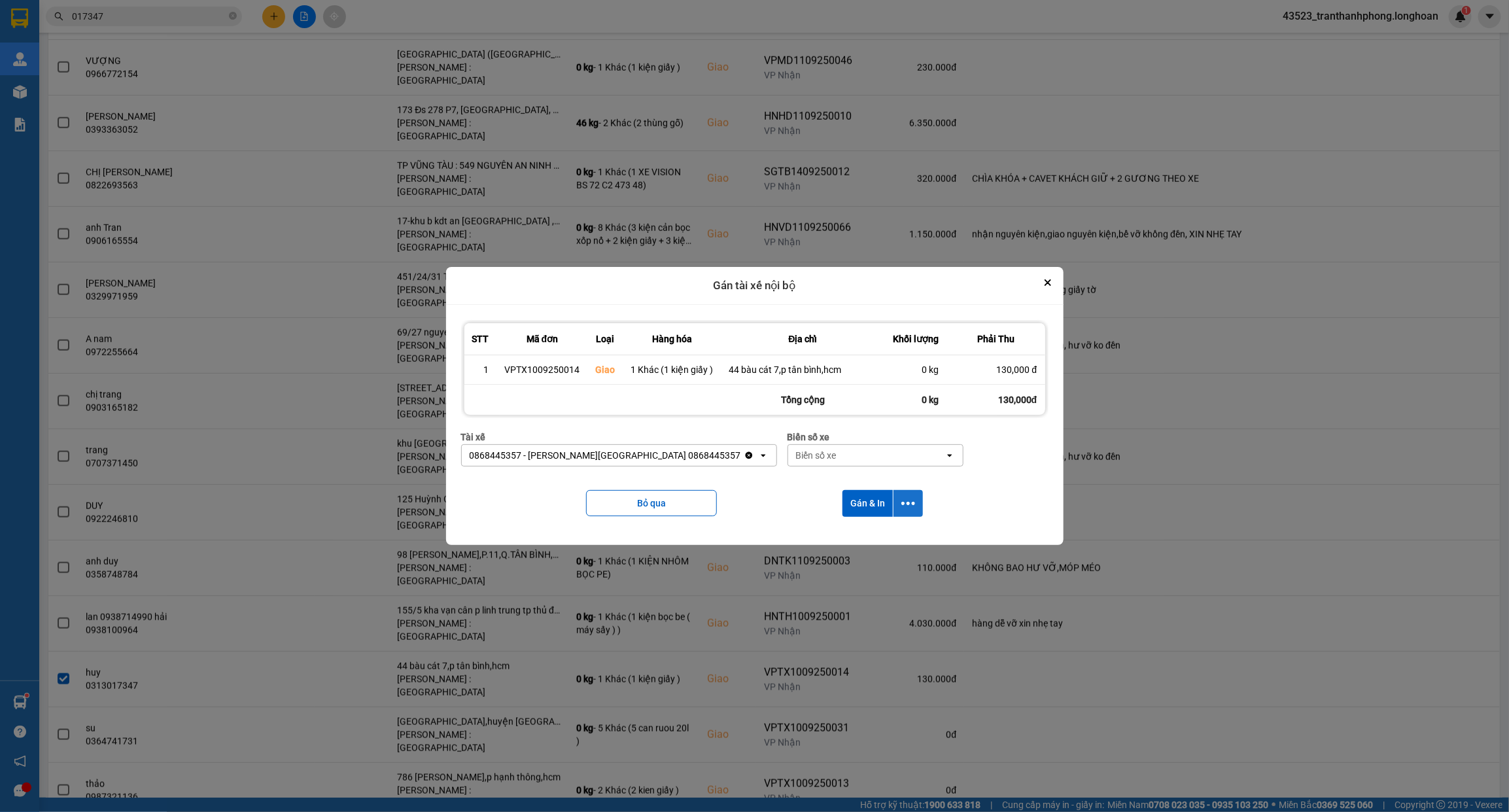
click at [910, 506] on icon "dialog" at bounding box center [908, 503] width 14 height 14
click at [867, 534] on span "Chỉ gán tài" at bounding box center [856, 539] width 44 height 13
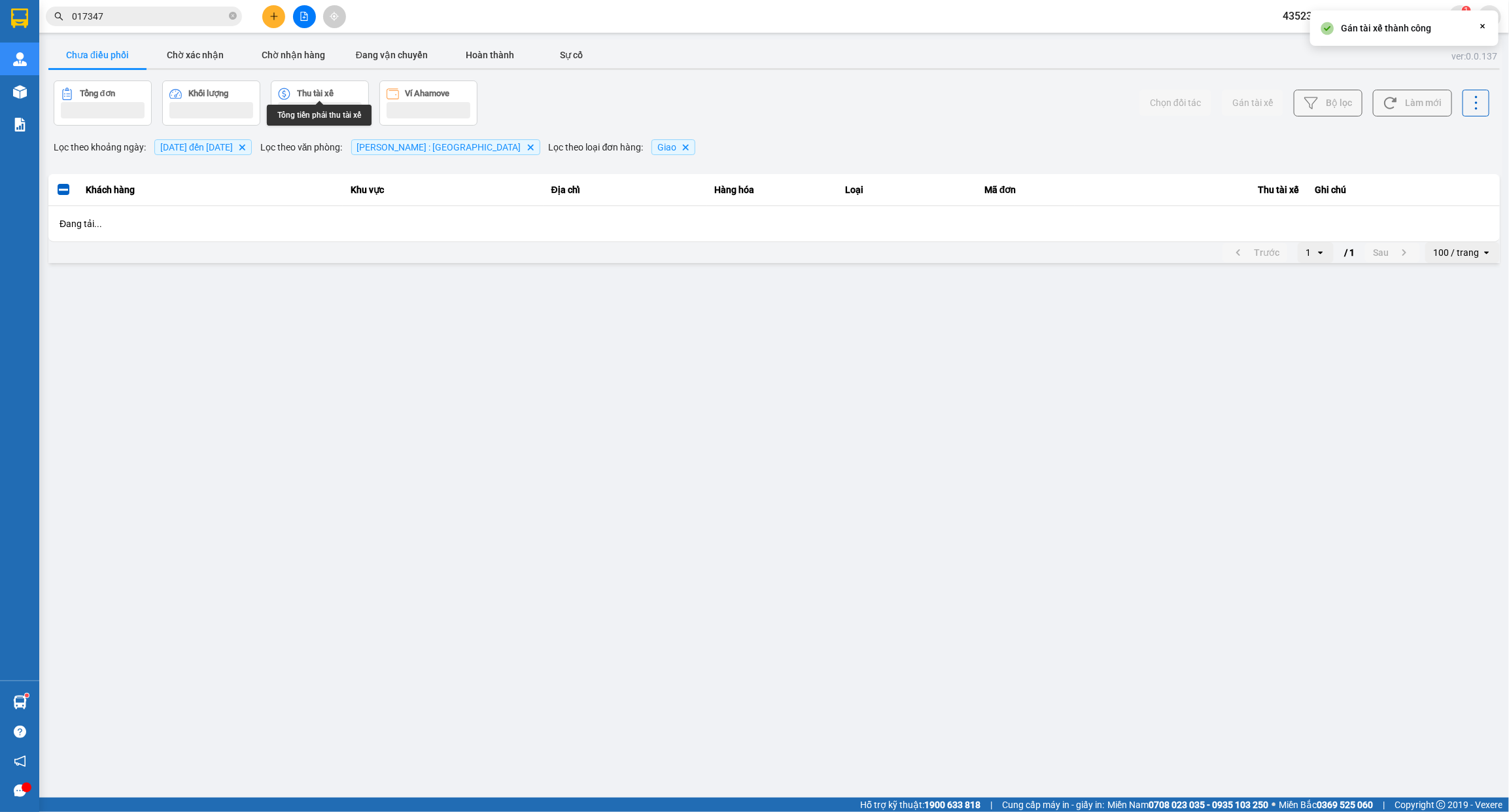
scroll to position [0, 0]
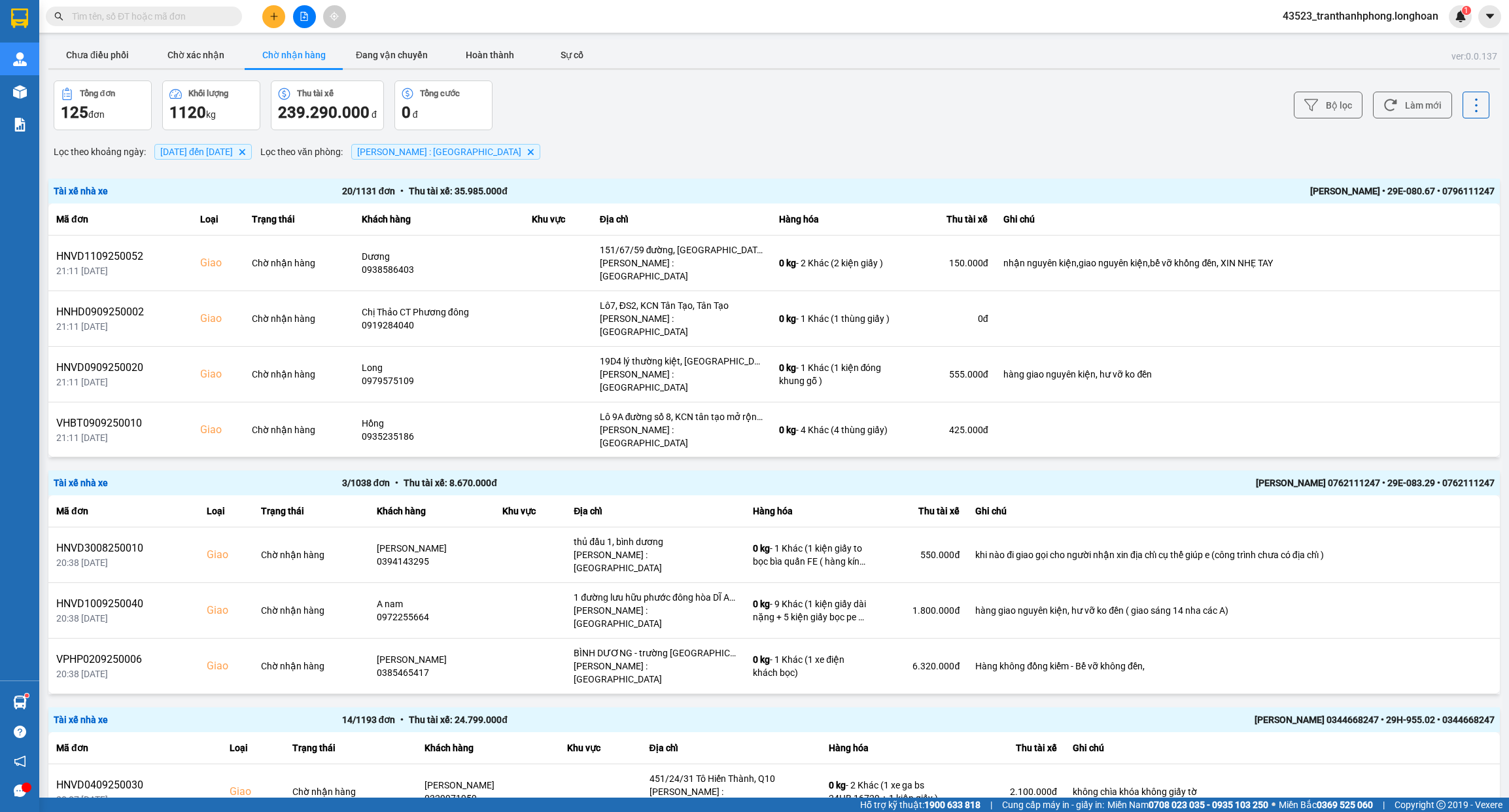
drag, startPoint x: 0, startPoint y: 0, endPoint x: 204, endPoint y: 13, distance: 204.4
click at [204, 13] on input "text" at bounding box center [149, 16] width 154 height 15
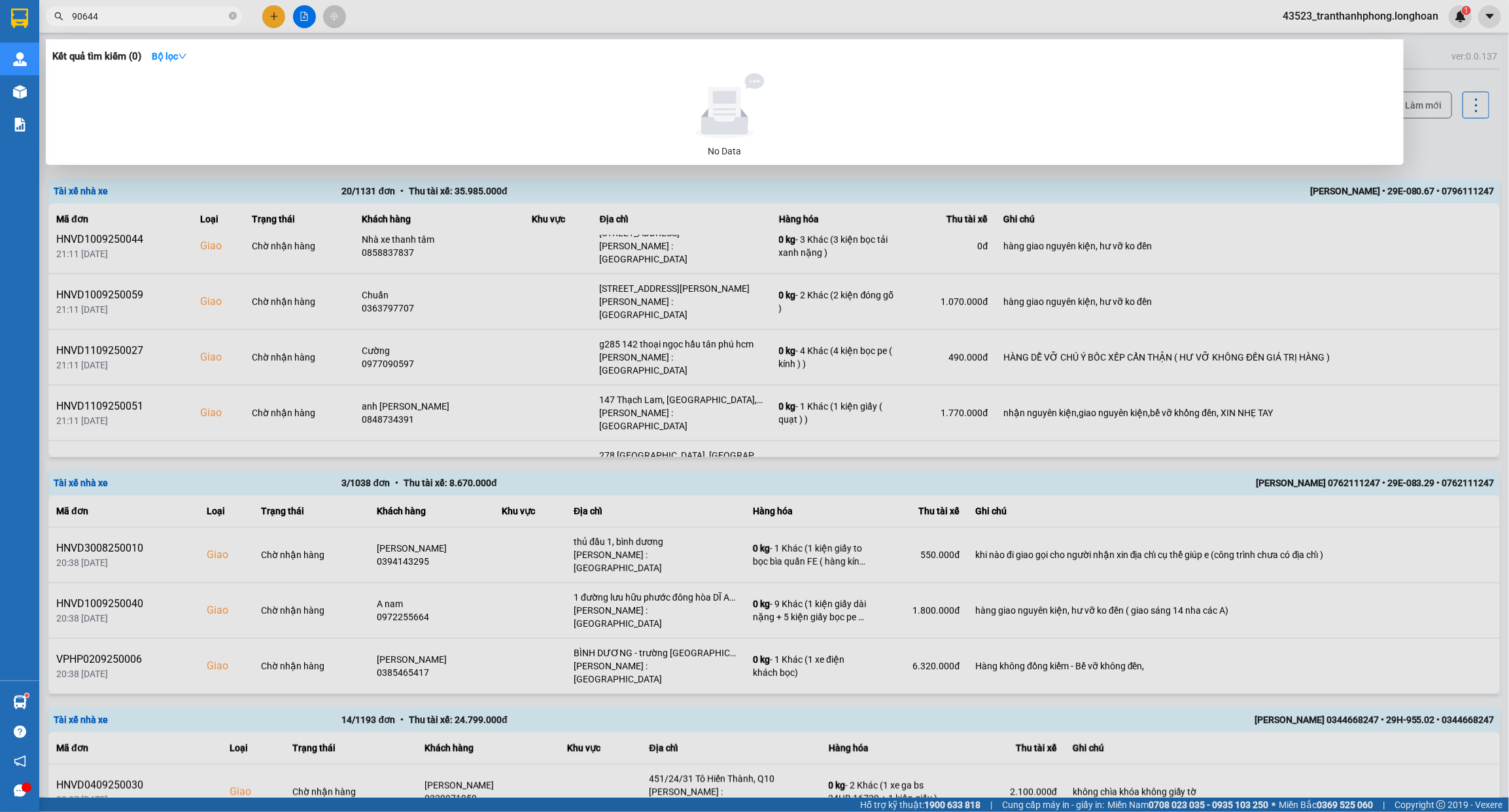
type input "906449"
click at [235, 16] on icon "close-circle" at bounding box center [232, 15] width 8 height 8
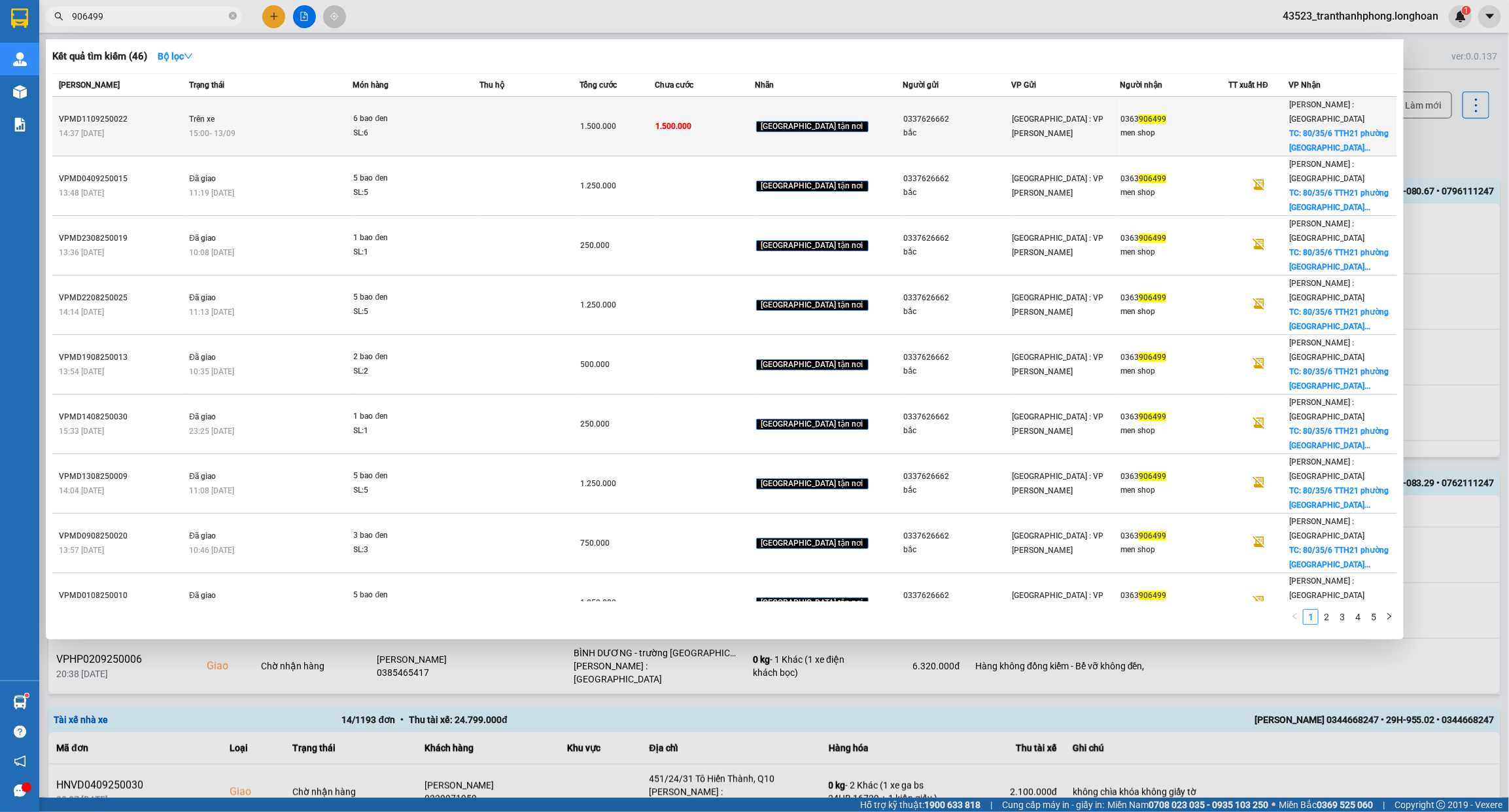
type input "906499"
click at [819, 121] on span "[GEOGRAPHIC_DATA] tận nơi" at bounding box center [812, 127] width 113 height 12
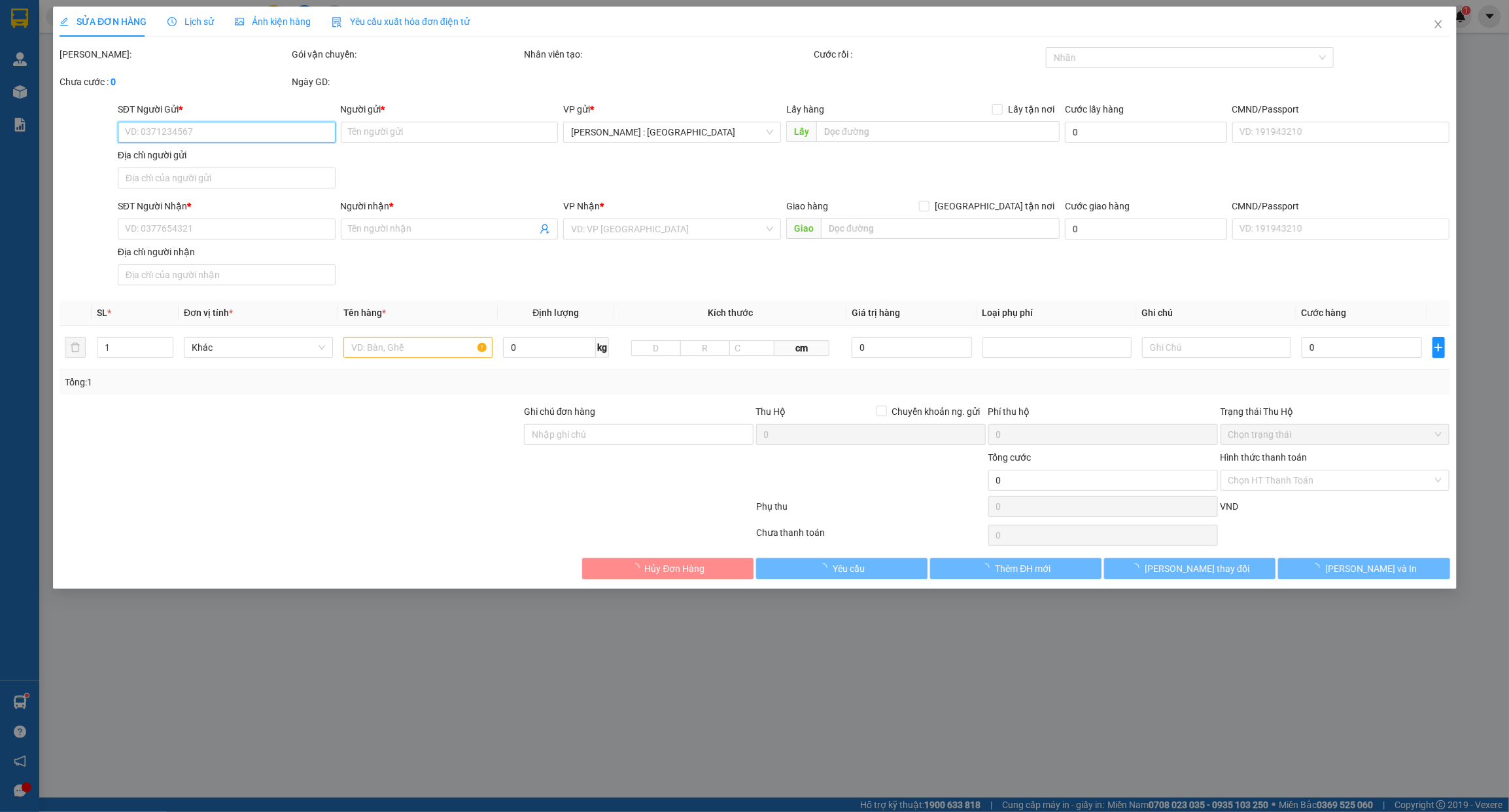
type input "0337626662"
type input "bắc"
type input "0363906499"
type input "men shop"
checkbox input "true"
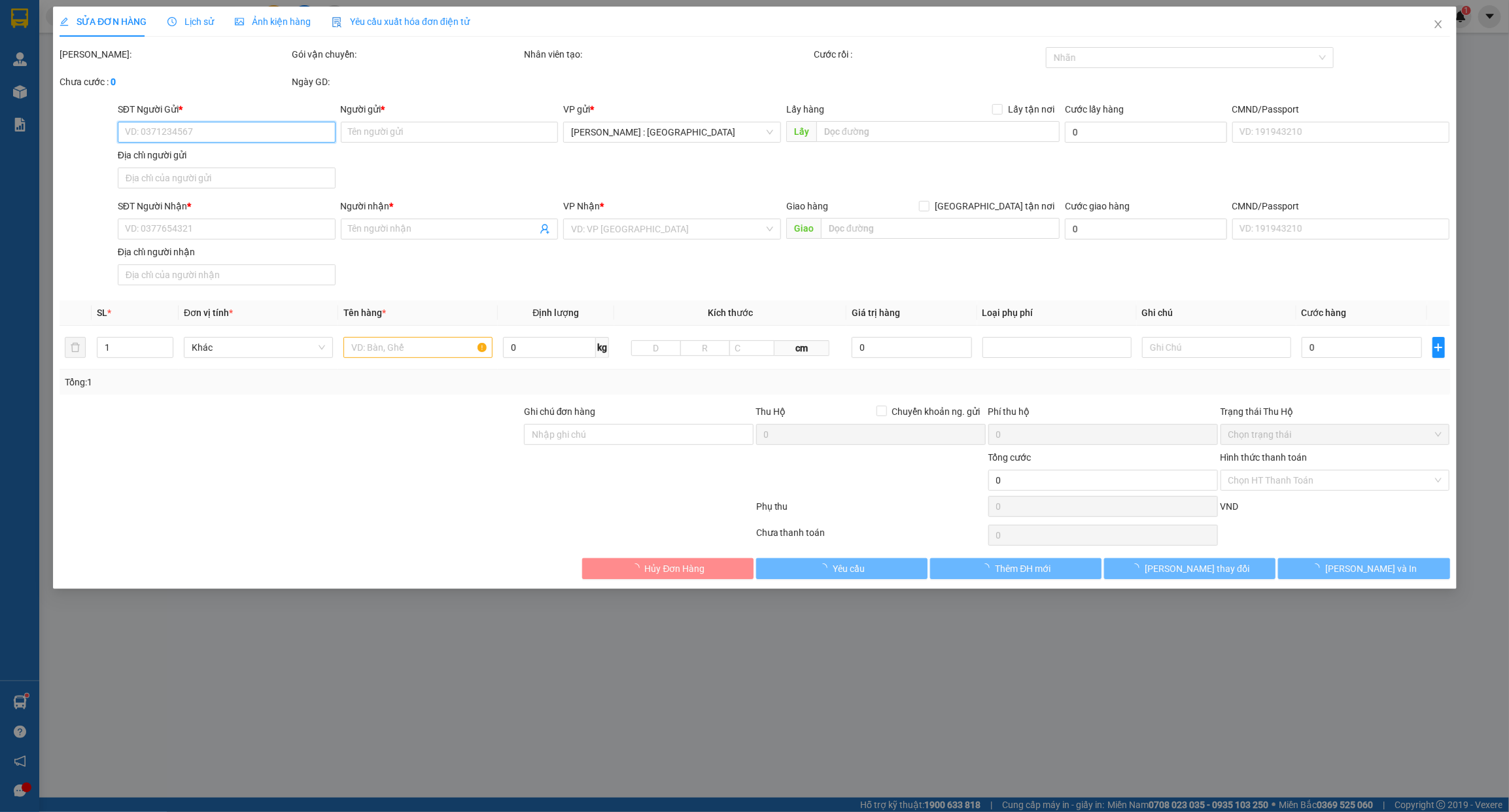
type input "80/35/6 TTH21 phường tân thới hiệp quận 12"
type input "1.500.000"
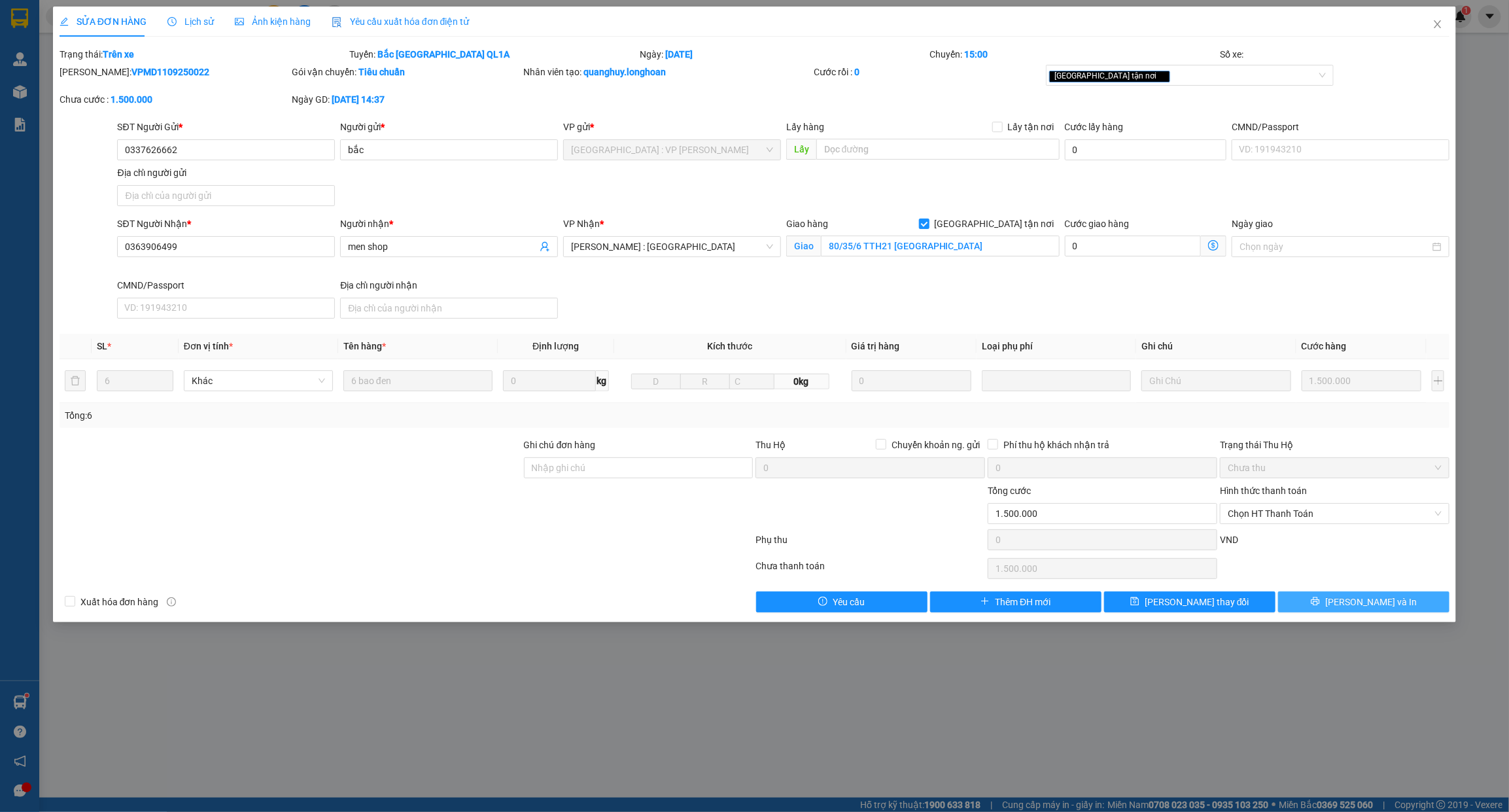
click at [1358, 608] on span "[PERSON_NAME] và In" at bounding box center [1371, 602] width 91 height 15
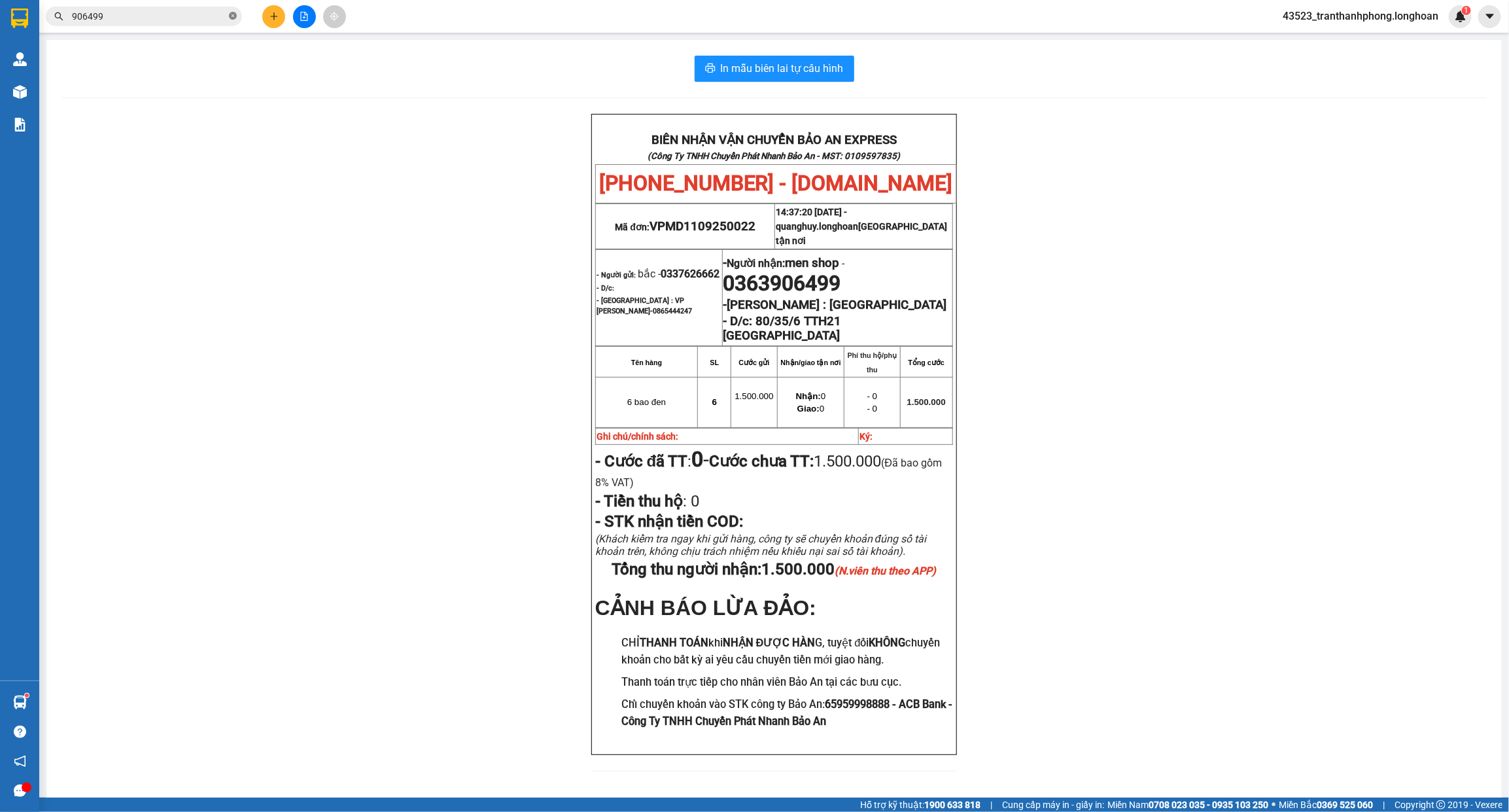
click at [235, 17] on icon "close-circle" at bounding box center [232, 15] width 8 height 8
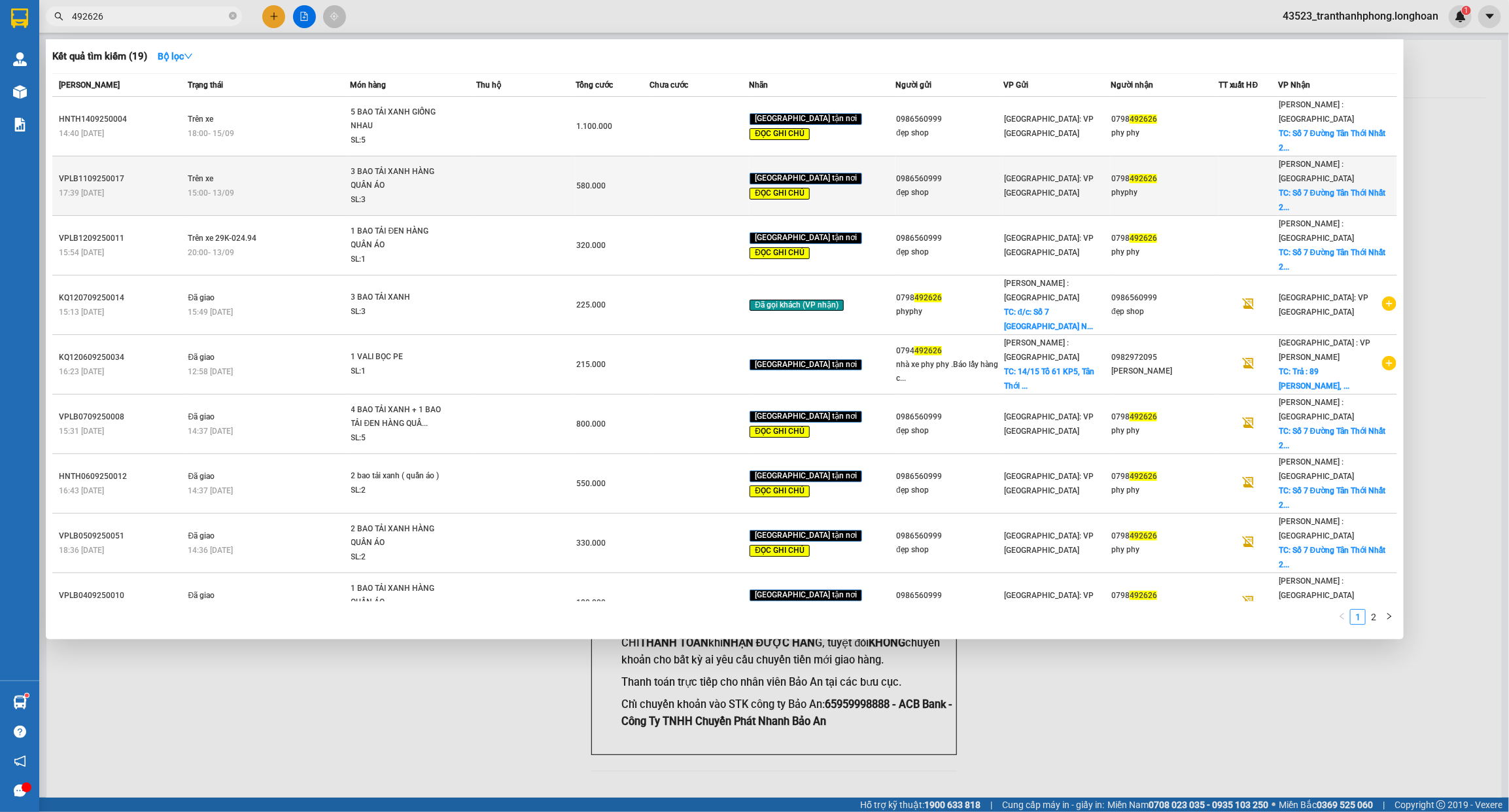
type input "492626"
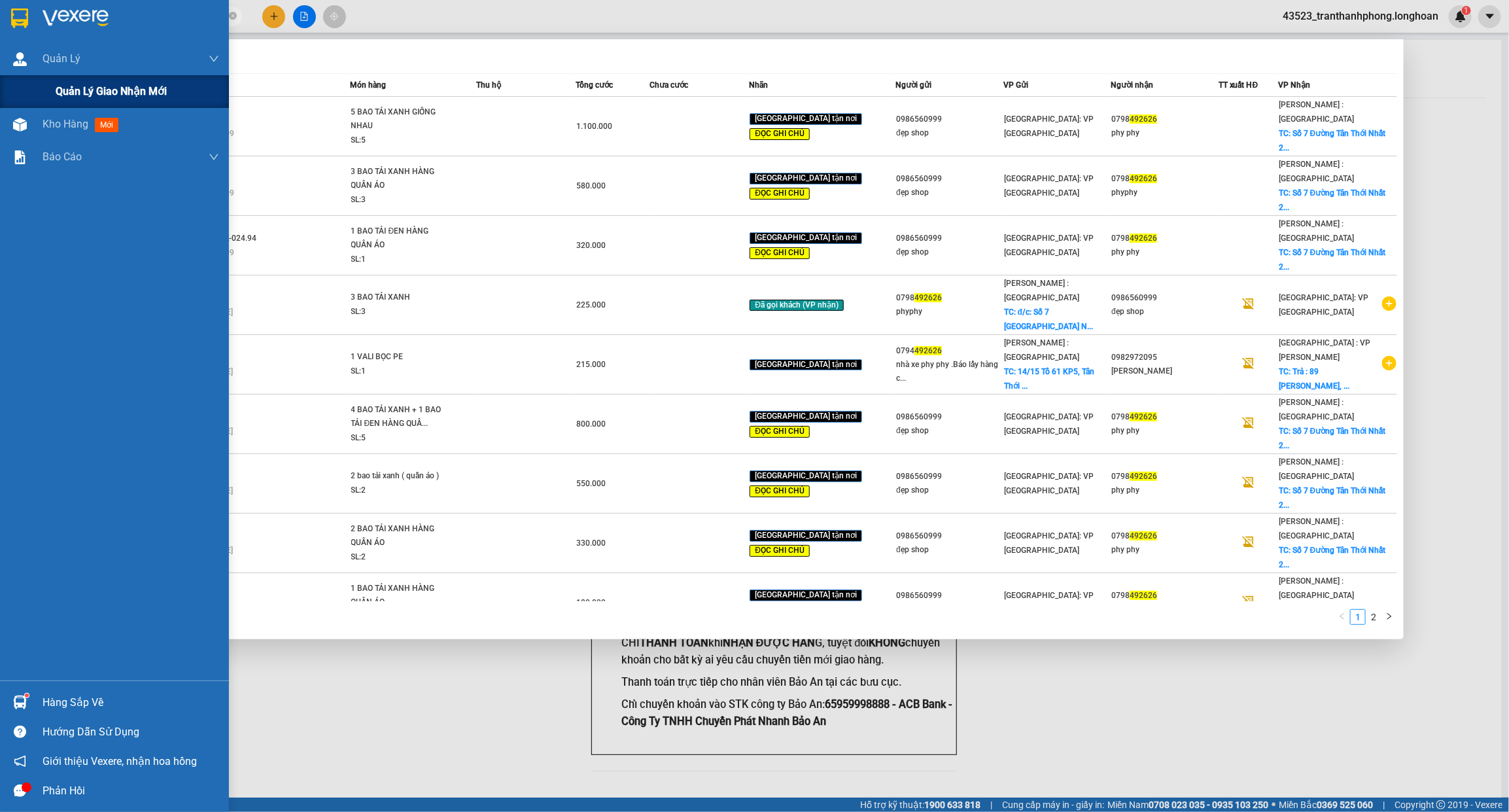
click at [69, 87] on span "Quản lý giao nhận mới" at bounding box center [111, 91] width 111 height 16
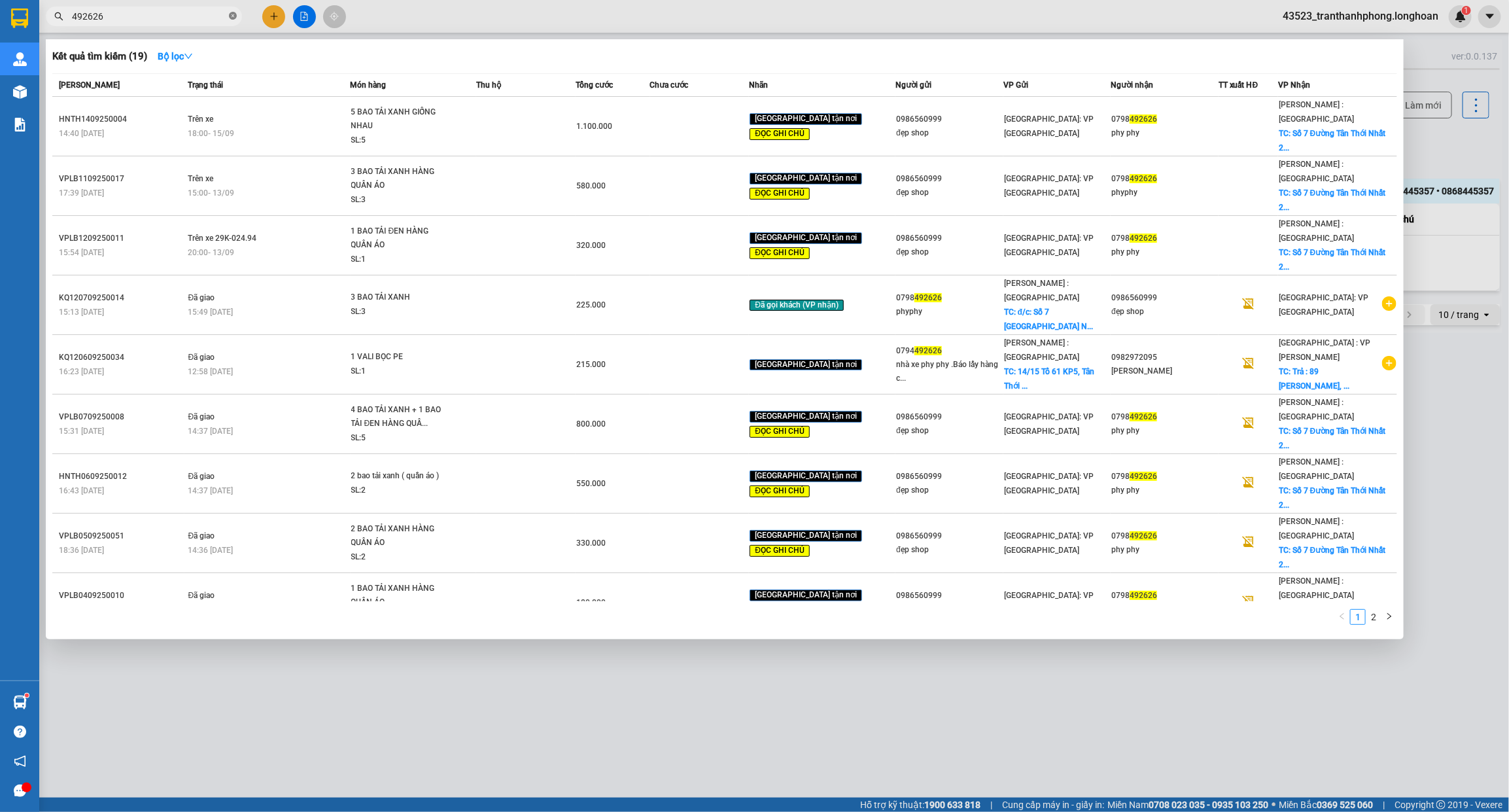
click at [234, 14] on icon "close-circle" at bounding box center [232, 15] width 8 height 8
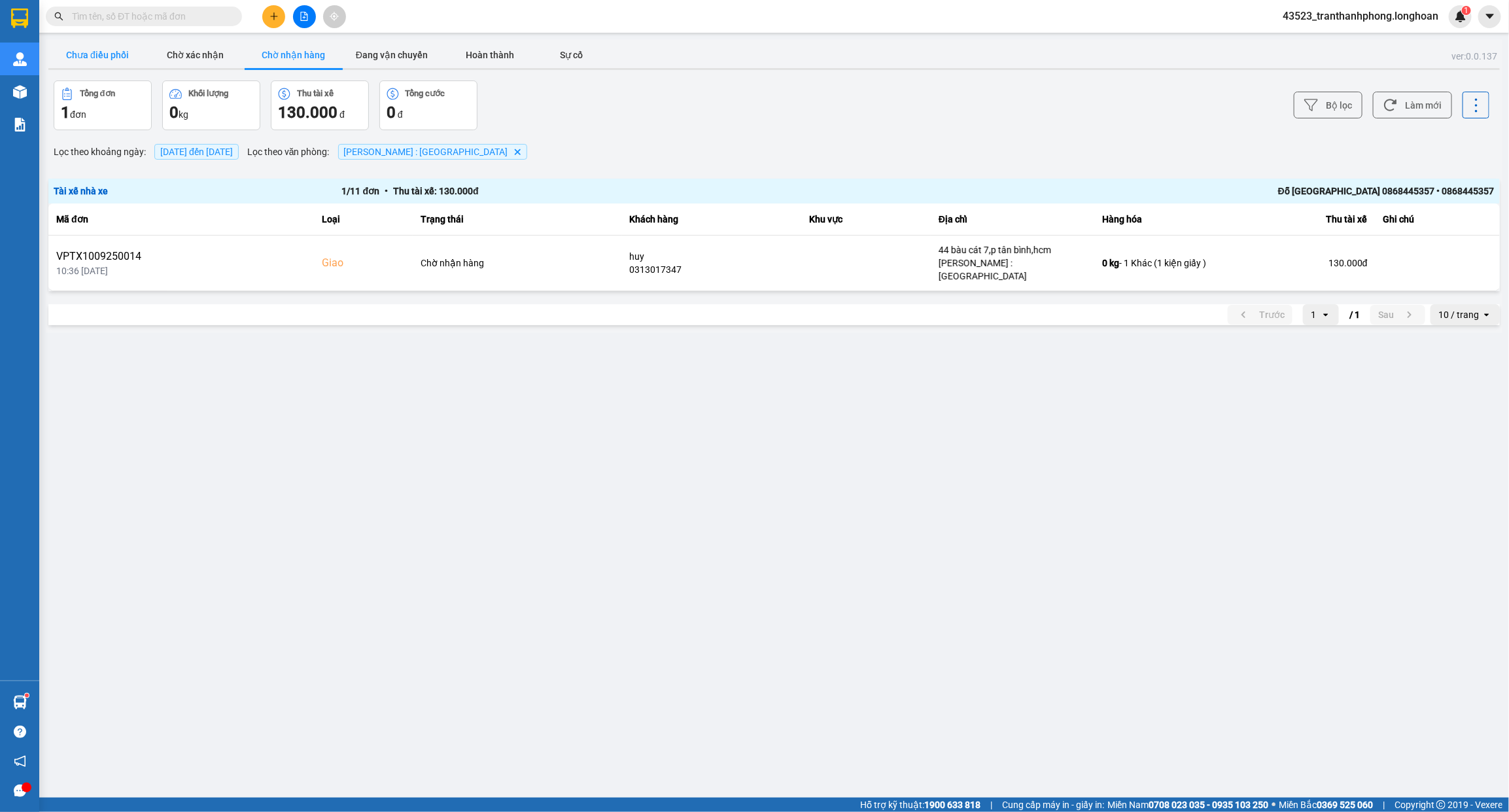
click at [111, 52] on button "Chưa điều phối" at bounding box center [97, 55] width 98 height 26
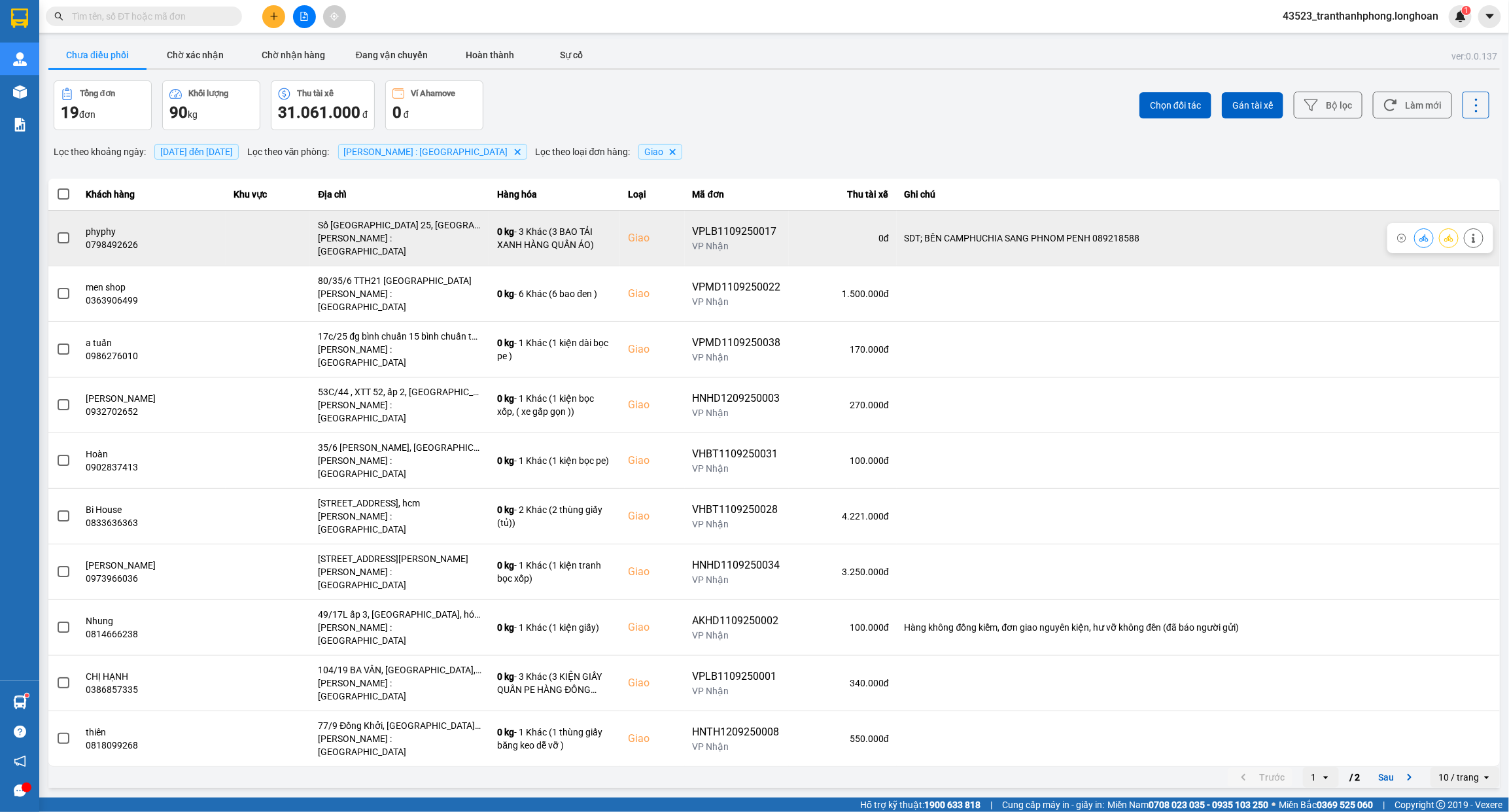
click at [60, 232] on span at bounding box center [63, 238] width 12 height 12
click at [56, 231] on input "checkbox" at bounding box center [56, 231] width 0 height 0
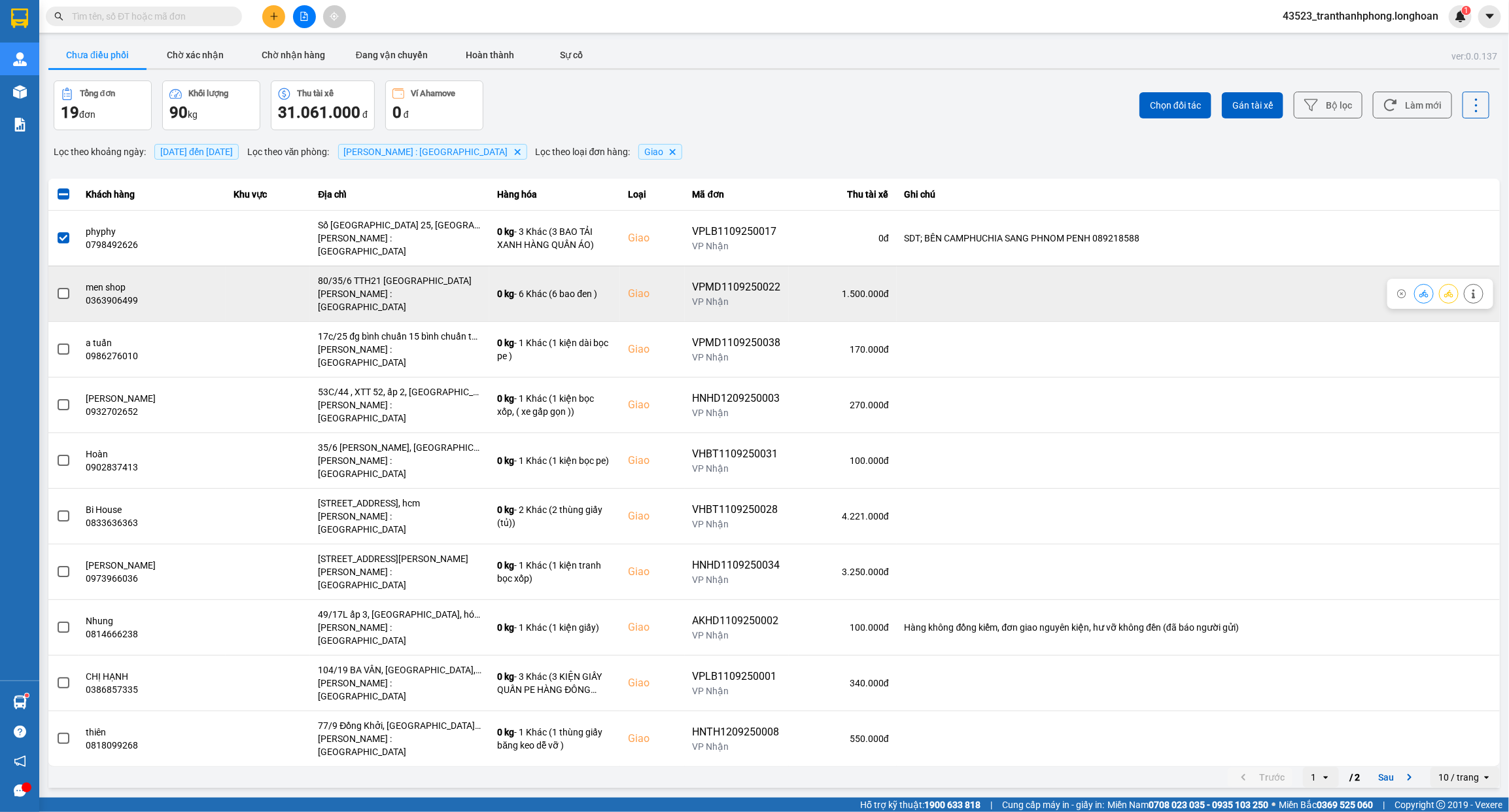
click at [63, 288] on span at bounding box center [63, 294] width 12 height 12
click at [56, 287] on input "checkbox" at bounding box center [56, 287] width 0 height 0
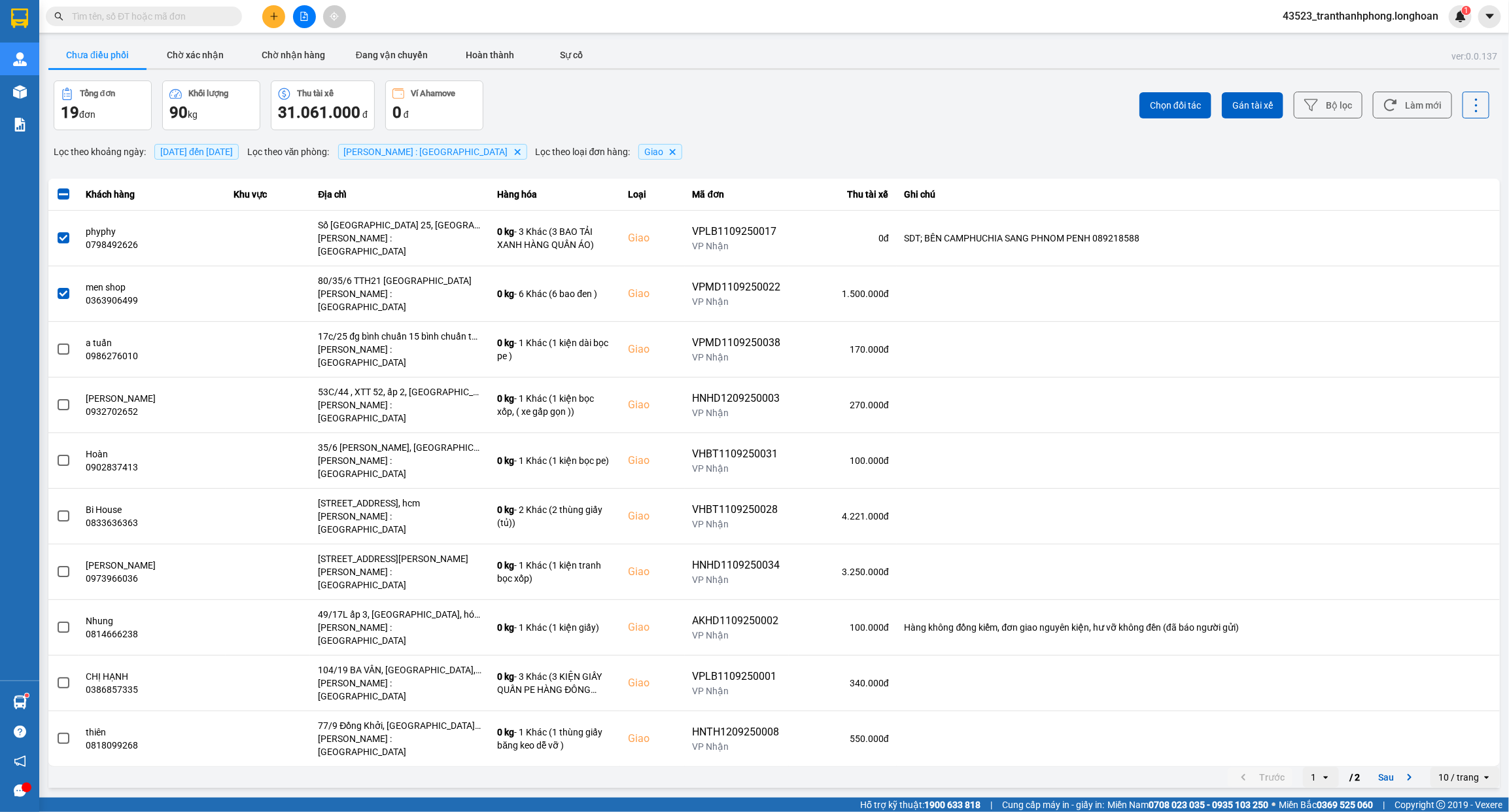
drag, startPoint x: 1272, startPoint y: 102, endPoint x: 1254, endPoint y: 131, distance: 34.1
click at [1271, 102] on span "Gán tài xế" at bounding box center [1252, 105] width 41 height 13
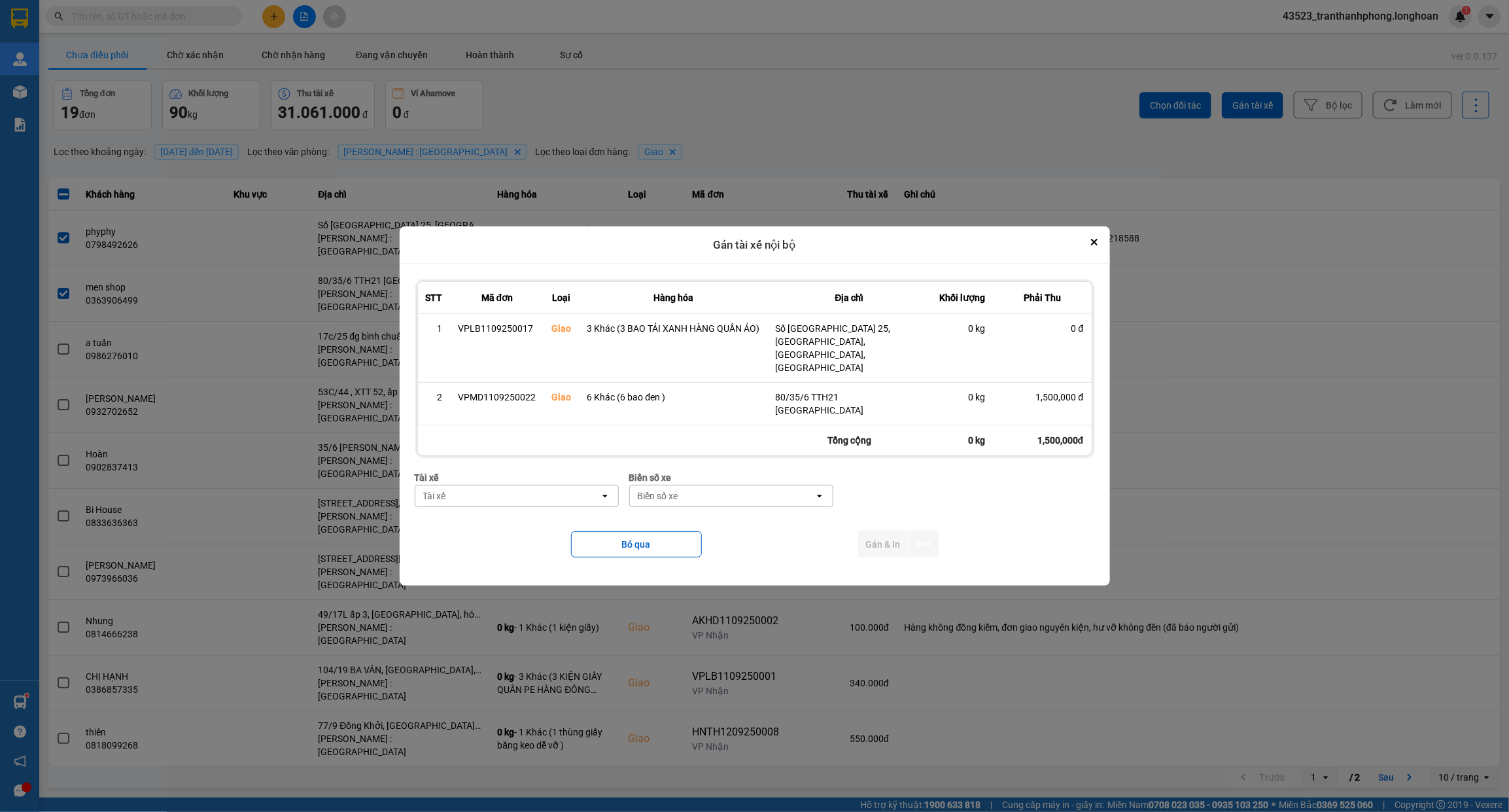
click at [479, 485] on div "Tài xế" at bounding box center [507, 496] width 184 height 21
type input "DƯƠNG"
click at [522, 533] on span "0774555247 - [PERSON_NAME] 0774555247" at bounding box center [518, 524] width 188 height 26
click at [735, 490] on div "Biển số xe" at bounding box center [746, 496] width 184 height 21
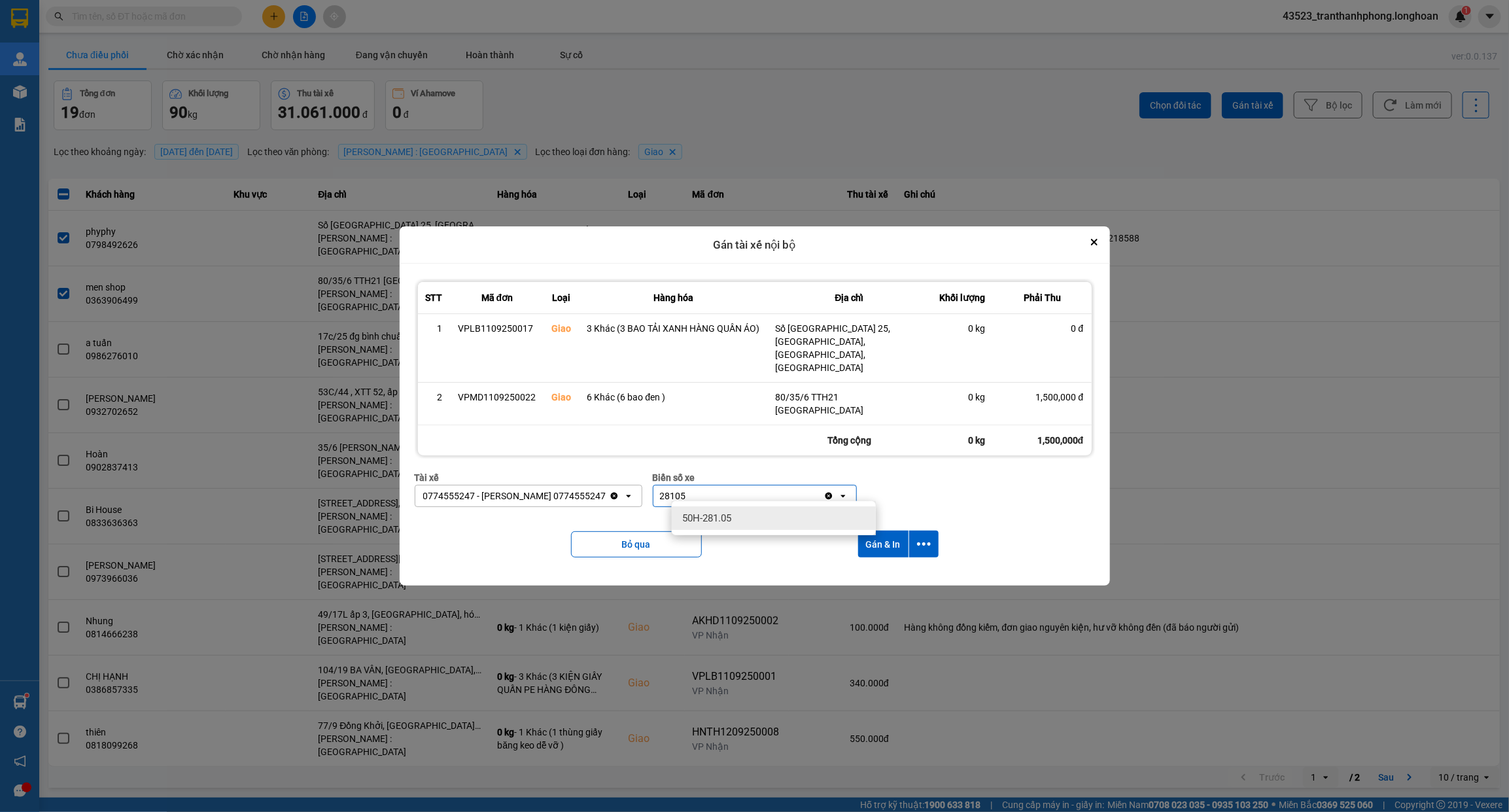
type input "28105"
click at [738, 515] on div "50H-281.05" at bounding box center [774, 518] width 204 height 24
click at [931, 535] on button "dialog" at bounding box center [924, 544] width 30 height 27
click at [877, 575] on span "Chỉ gán tài" at bounding box center [872, 574] width 44 height 13
